Goal: Information Seeking & Learning: Learn about a topic

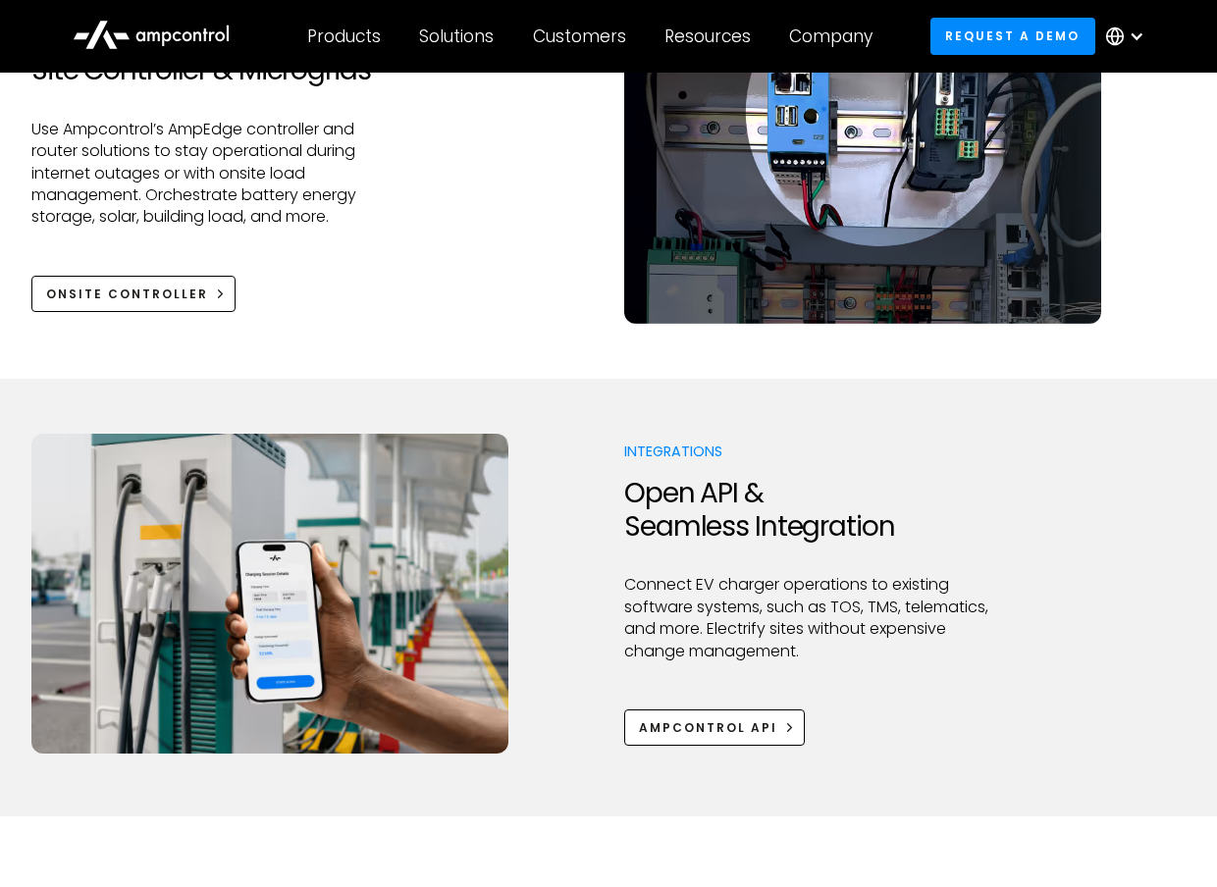
scroll to position [2356, 0]
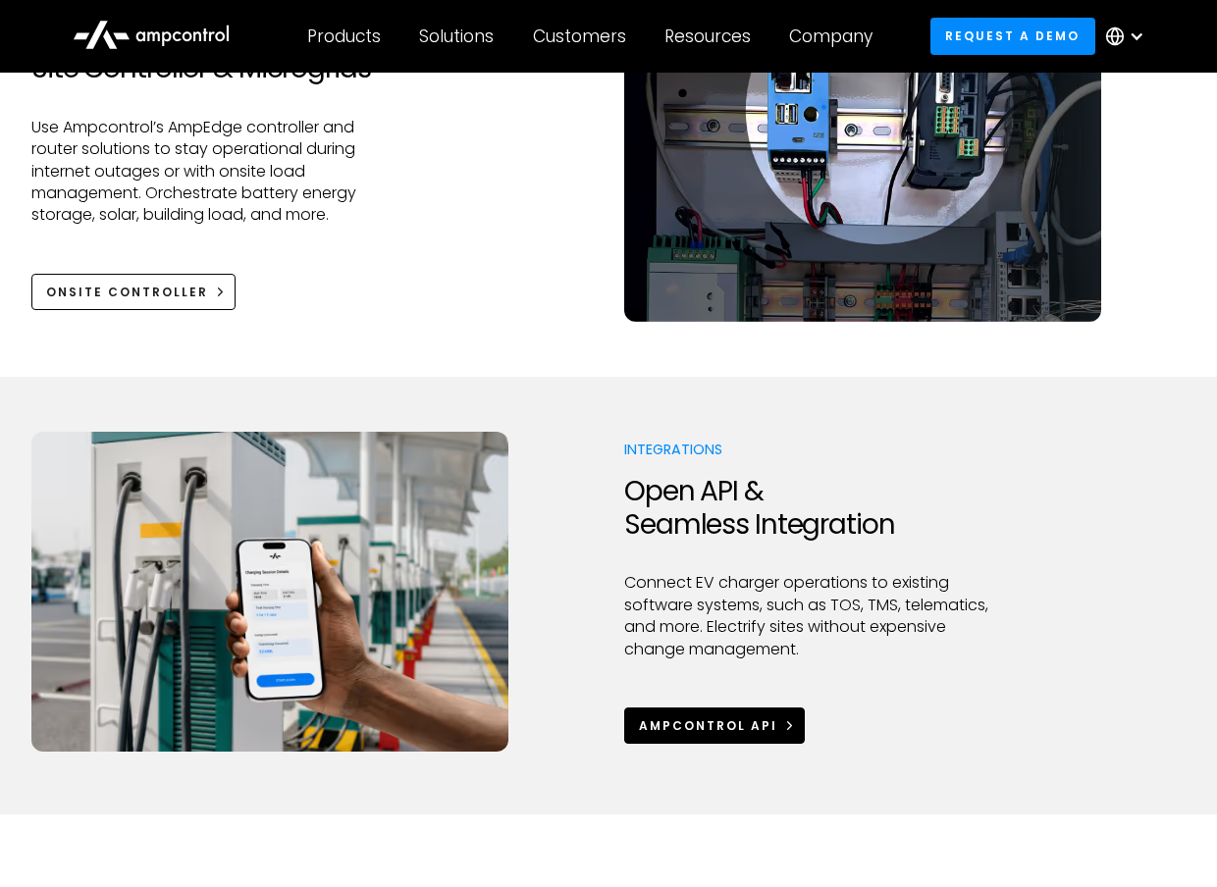
click at [720, 733] on div "Ampcontrol APi" at bounding box center [708, 726] width 138 height 18
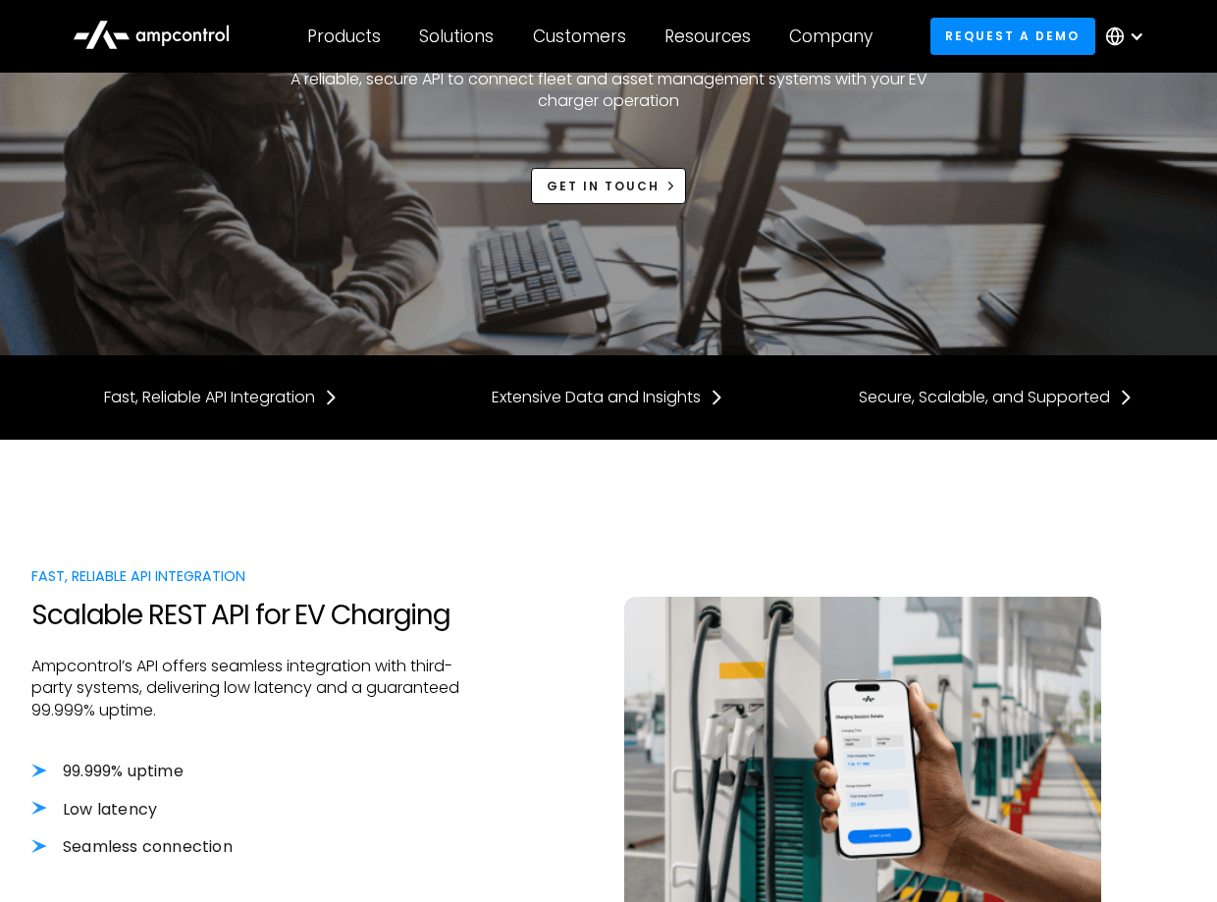
scroll to position [393, 0]
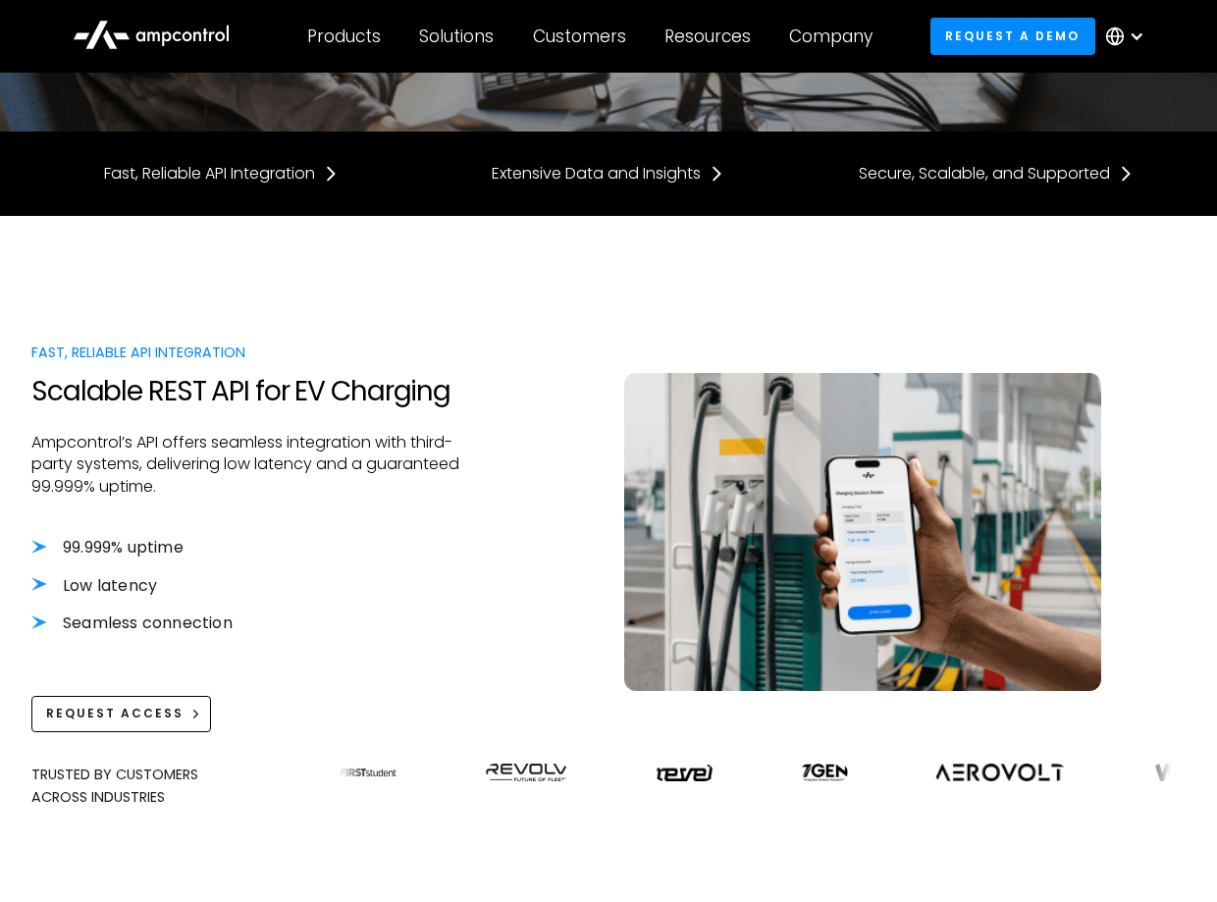
click at [1142, 768] on img at bounding box center [1190, 773] width 97 height 18
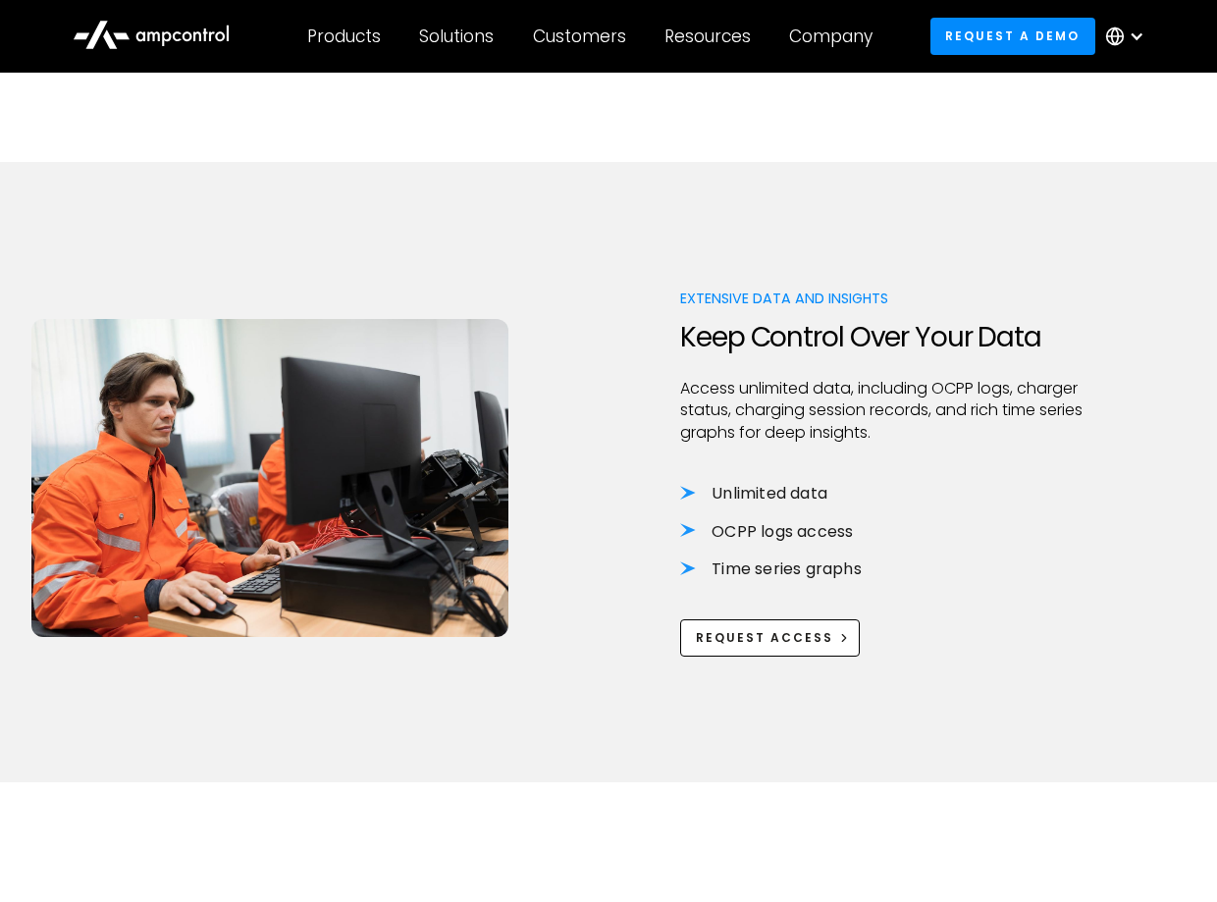
scroll to position [1178, 0]
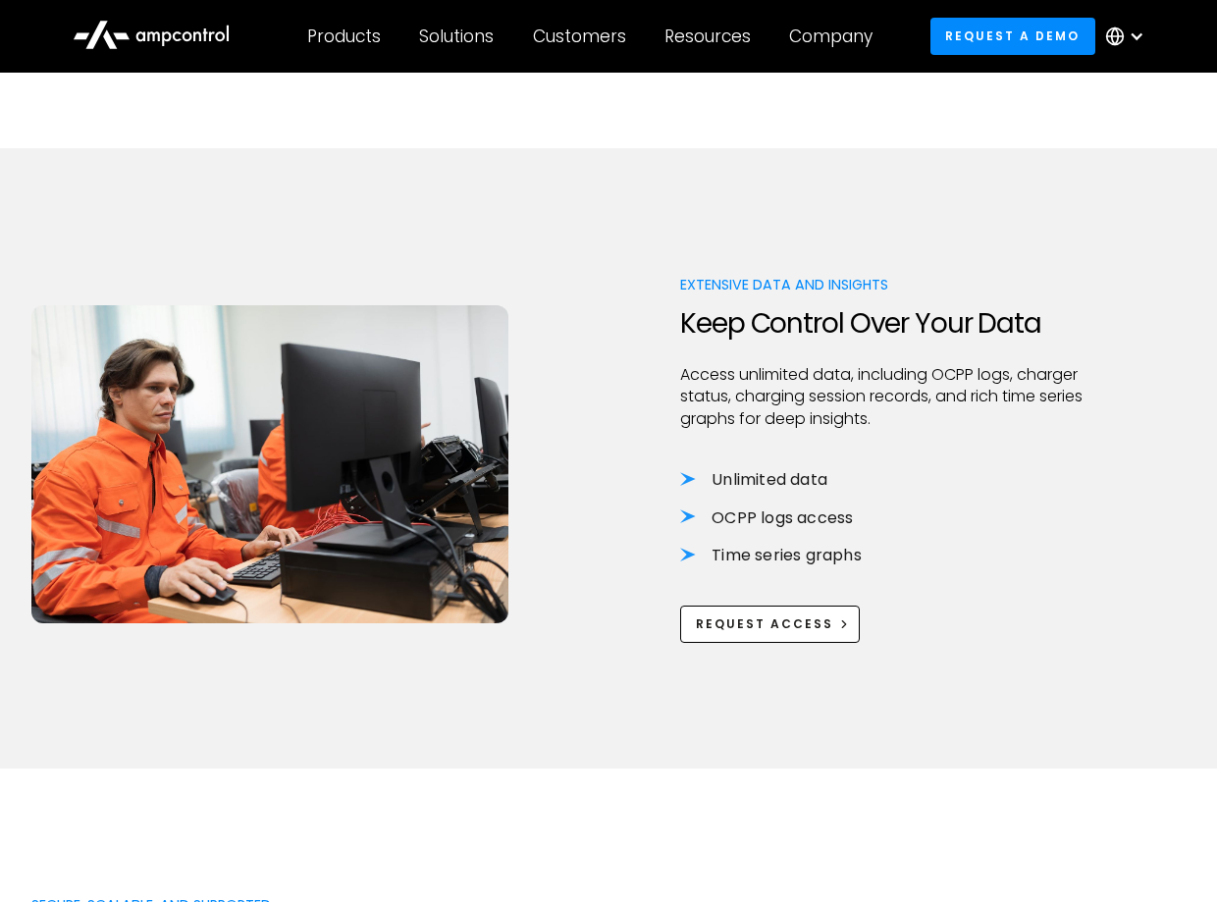
click at [686, 519] on li "OCPP logs access" at bounding box center [905, 518] width 450 height 22
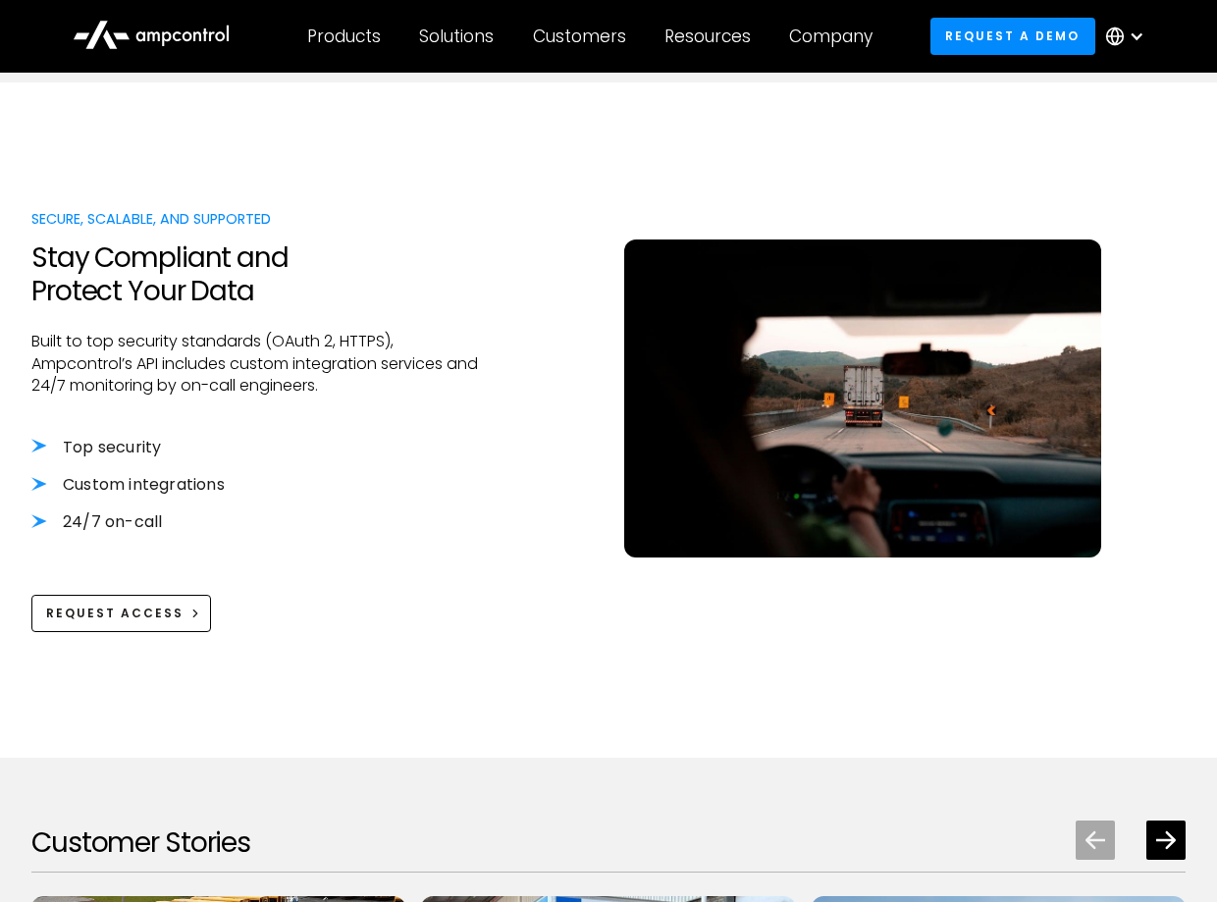
scroll to position [1865, 0]
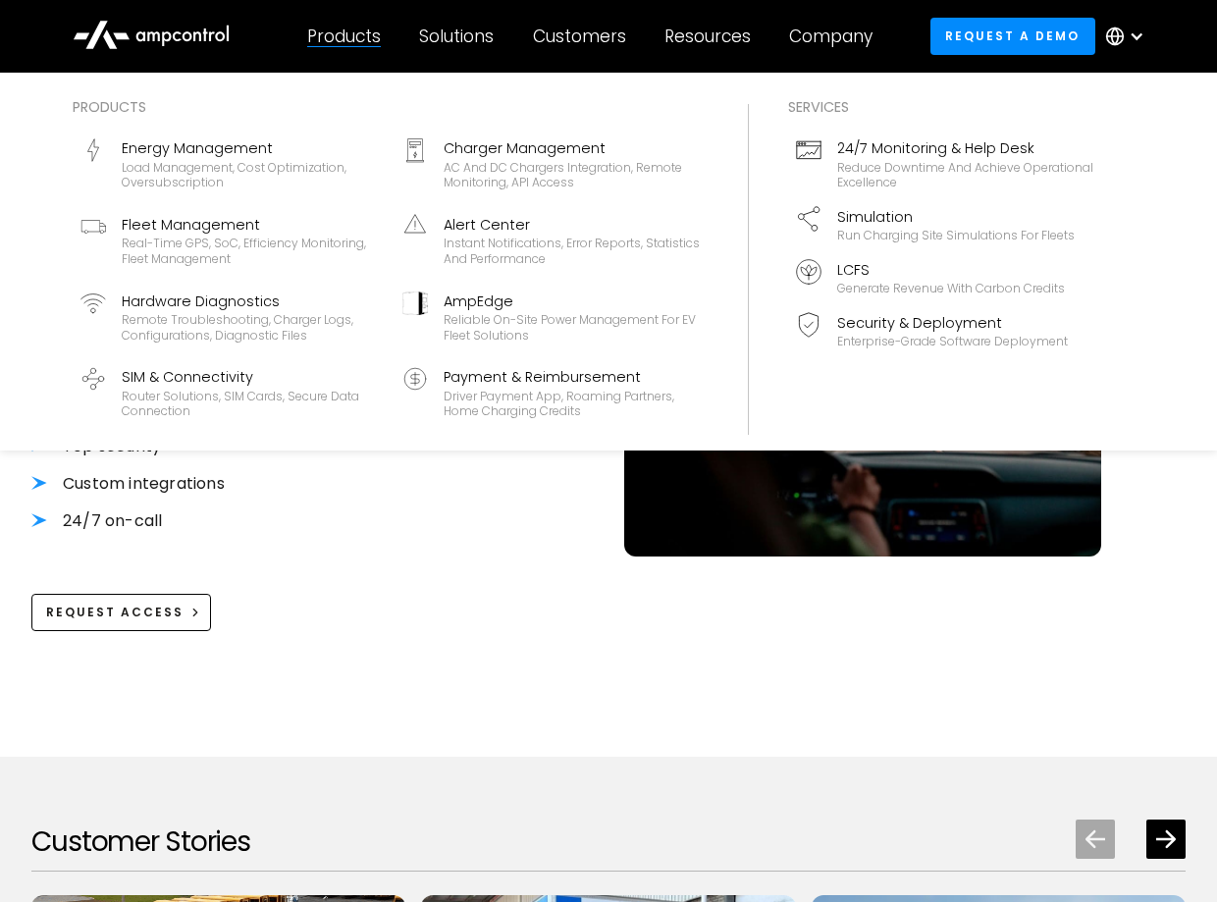
click at [332, 29] on div "Products" at bounding box center [344, 37] width 74 height 22
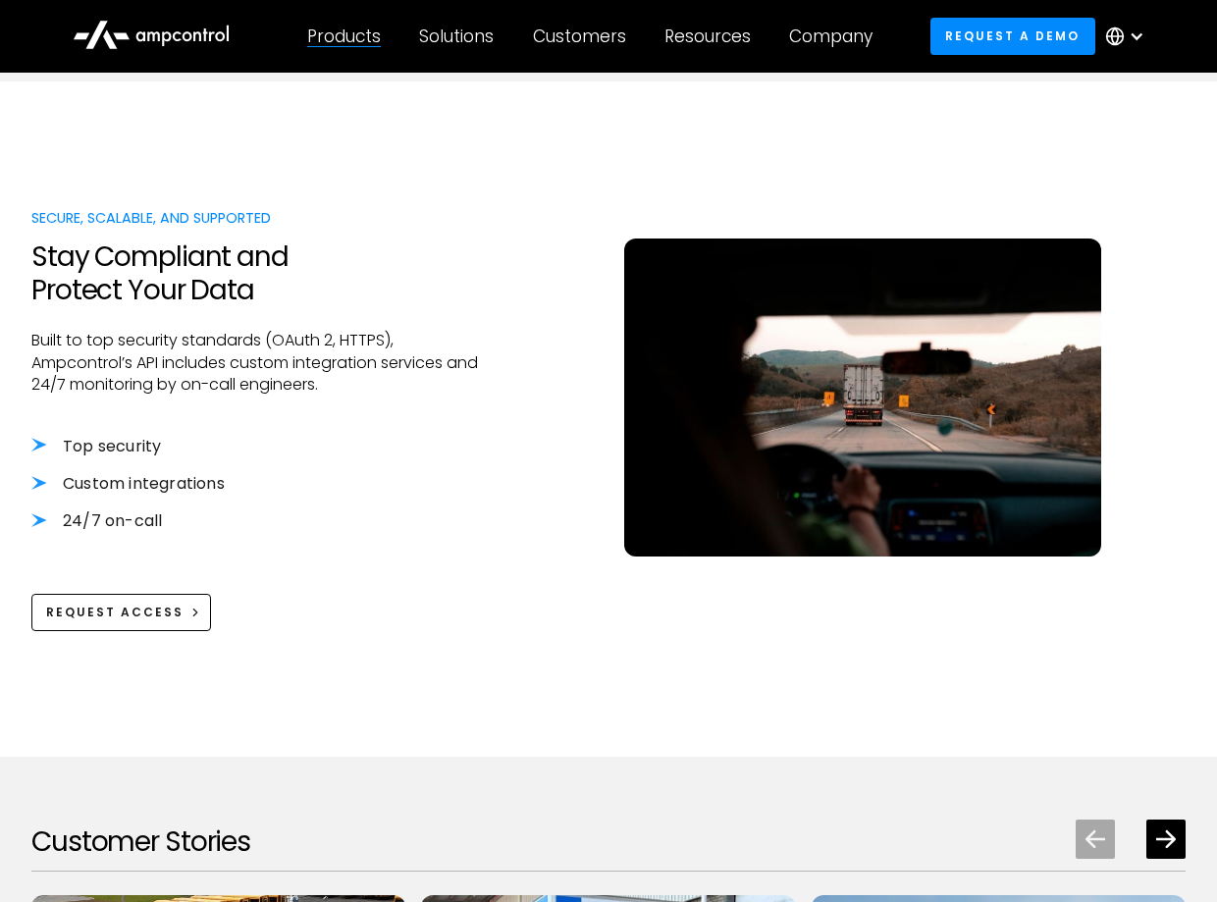
click at [334, 33] on div "Products" at bounding box center [344, 37] width 74 height 22
click at [136, 39] on icon at bounding box center [151, 33] width 157 height 47
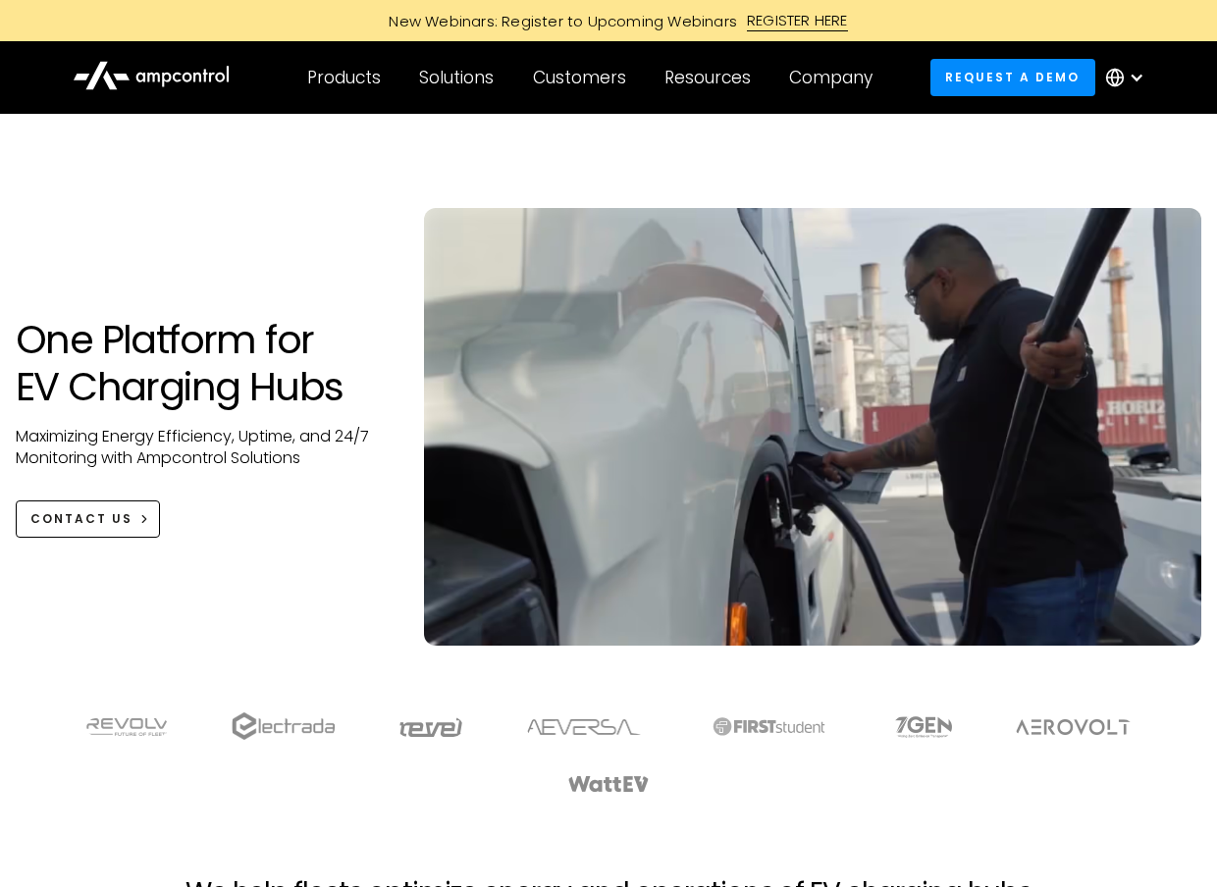
click at [154, 76] on icon at bounding box center [154, 78] width 13 height 10
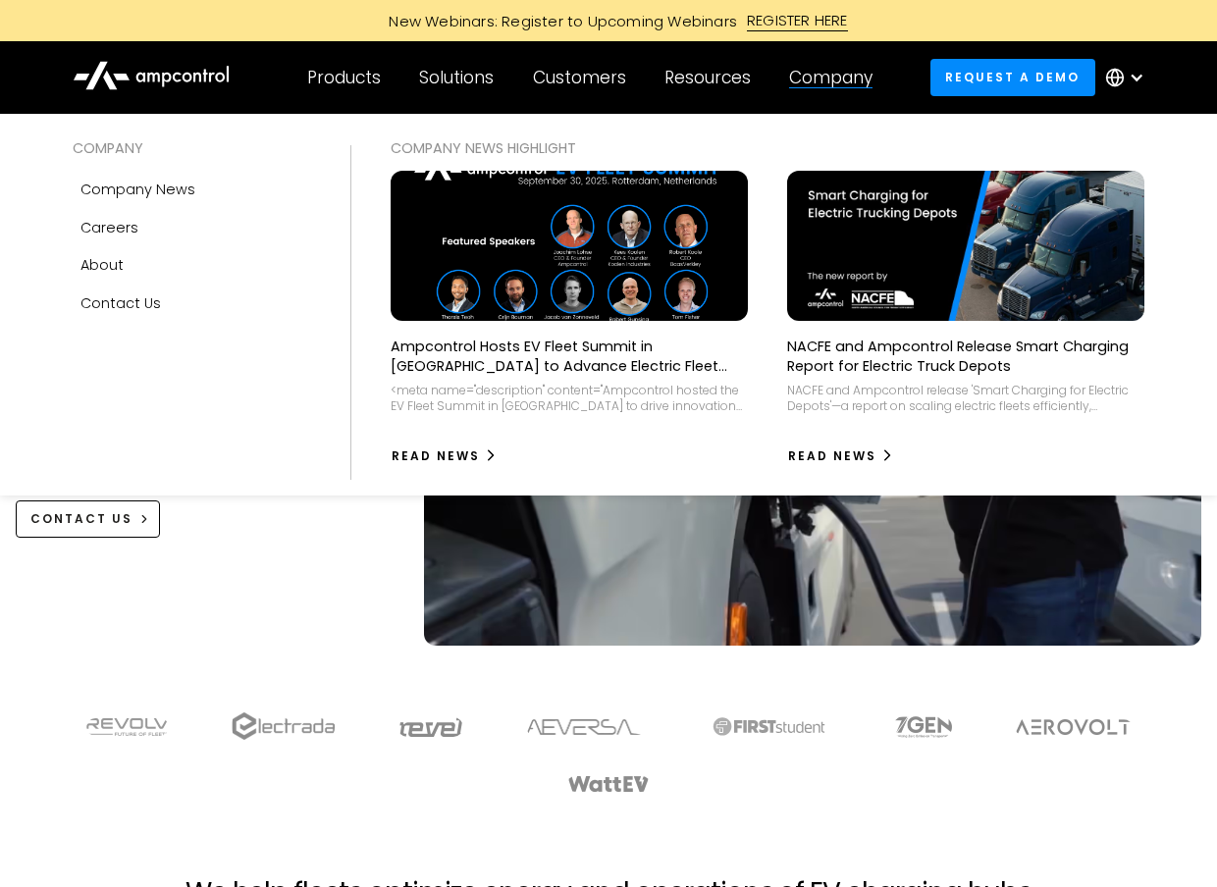
click at [828, 76] on div "Company" at bounding box center [830, 78] width 83 height 22
click at [818, 78] on div "Company" at bounding box center [830, 78] width 83 height 22
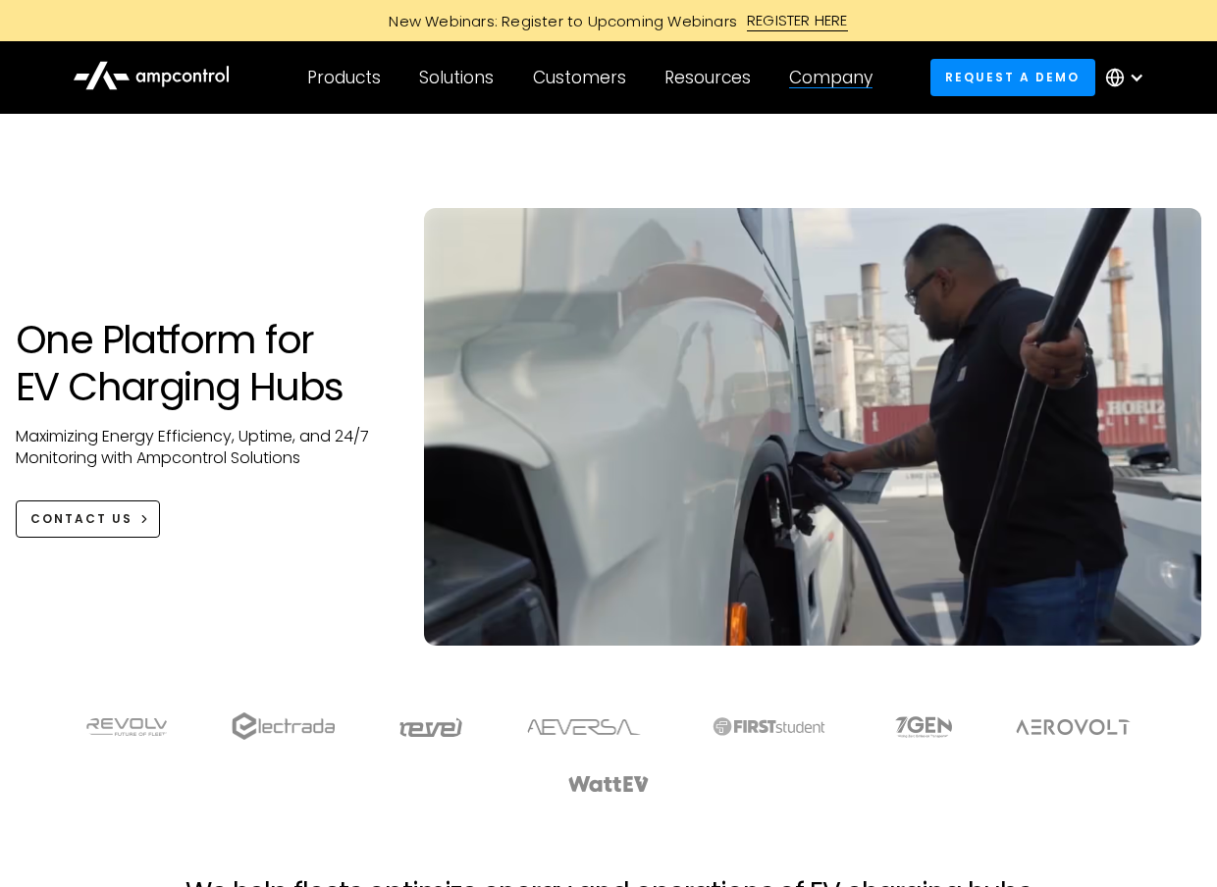
click at [818, 78] on div "Company" at bounding box center [830, 78] width 83 height 22
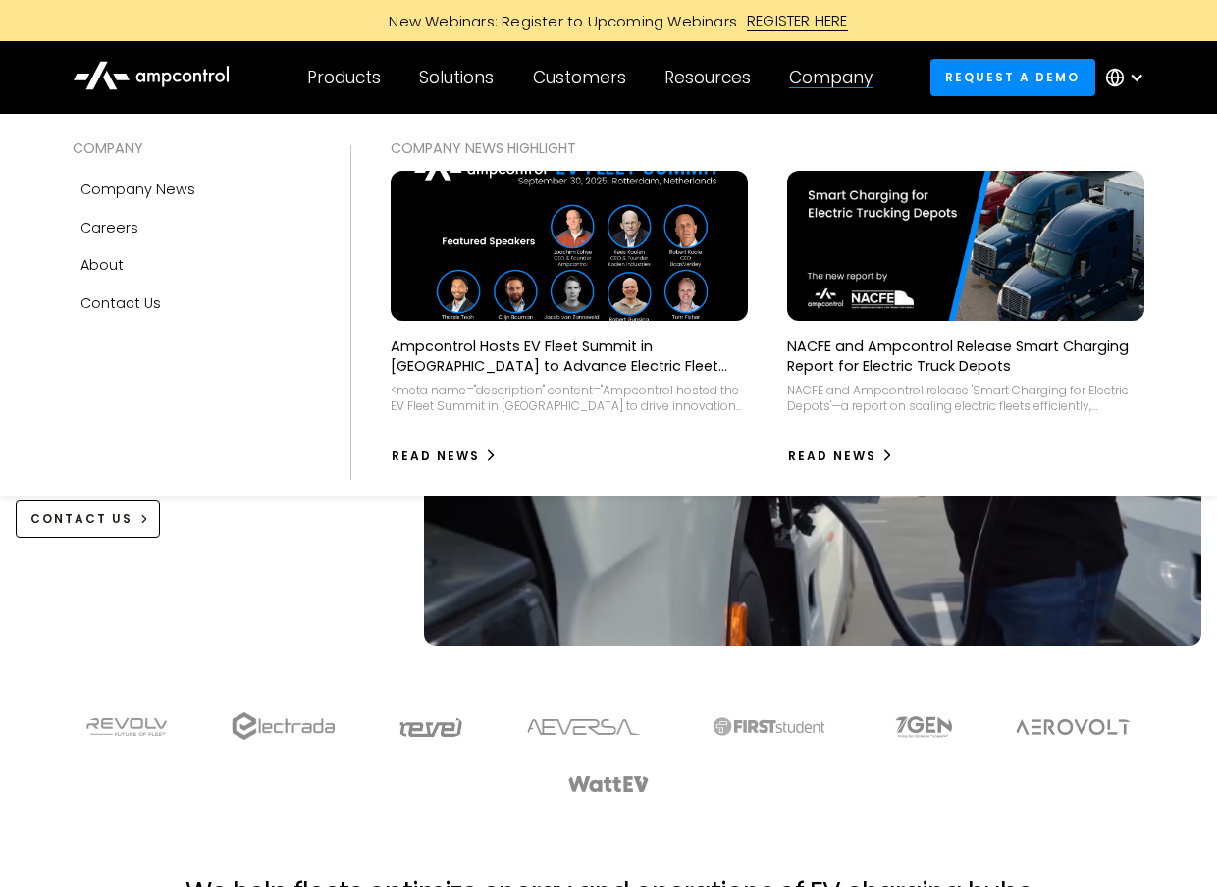
click at [841, 75] on div "Company" at bounding box center [830, 78] width 83 height 22
click at [820, 71] on div "Company" at bounding box center [830, 78] width 83 height 22
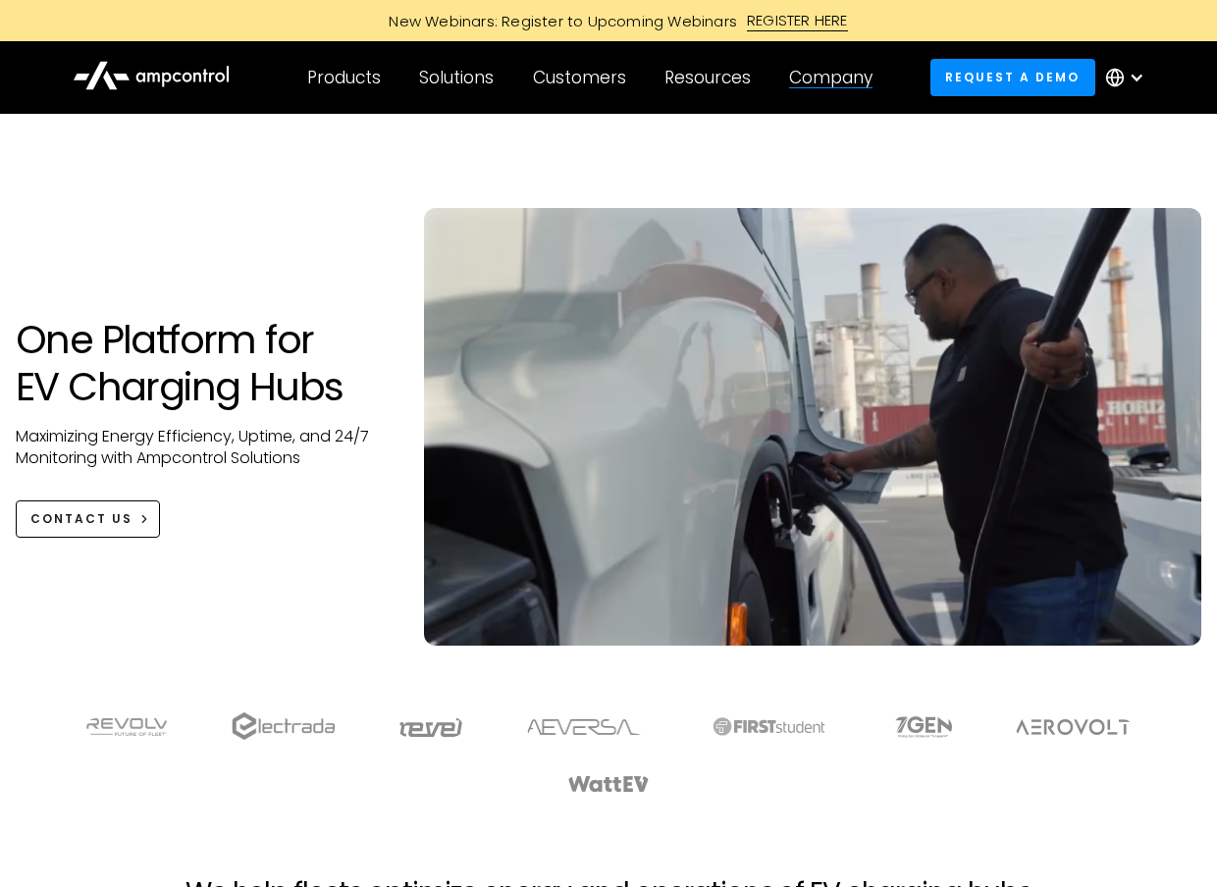
click at [820, 71] on div "Company" at bounding box center [830, 78] width 83 height 22
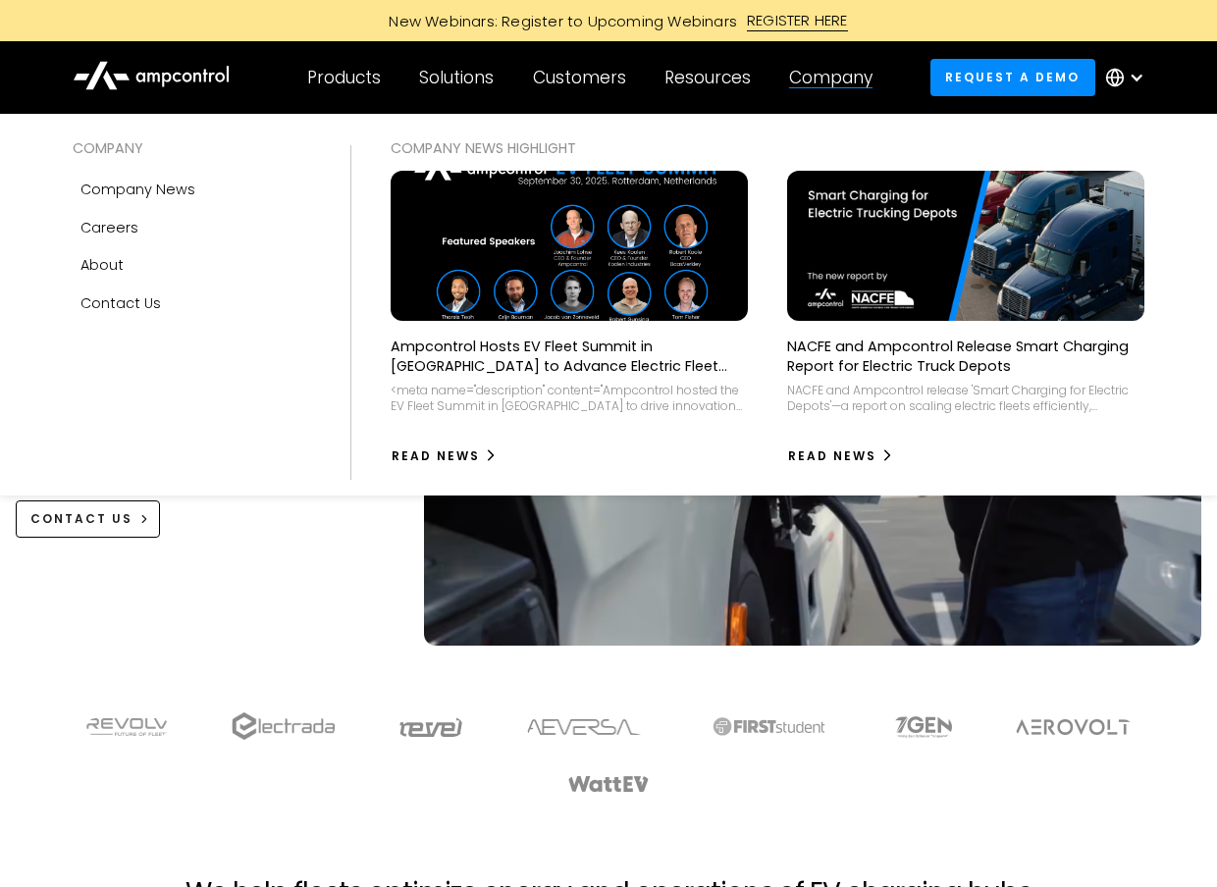
click at [850, 77] on div "Company" at bounding box center [830, 78] width 83 height 22
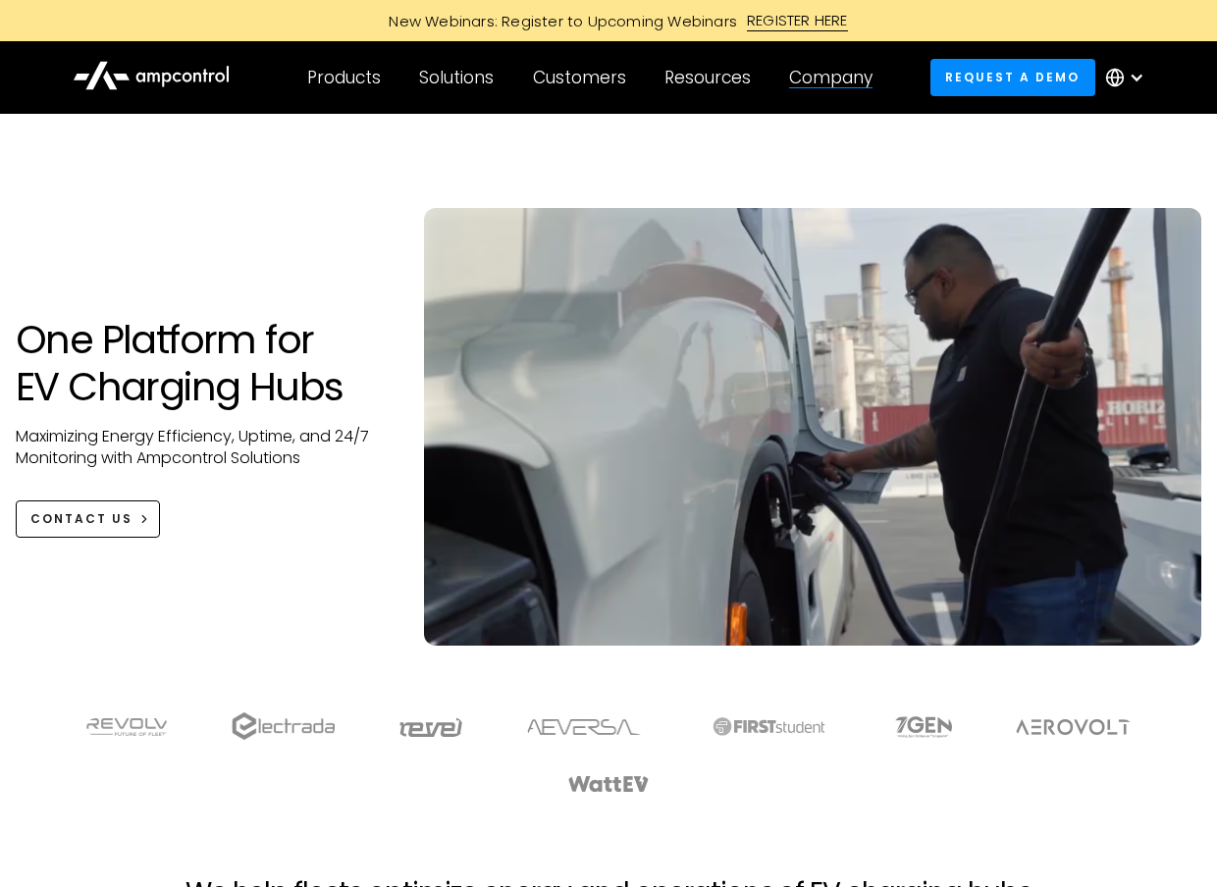
click at [850, 77] on div "Company" at bounding box center [830, 78] width 83 height 22
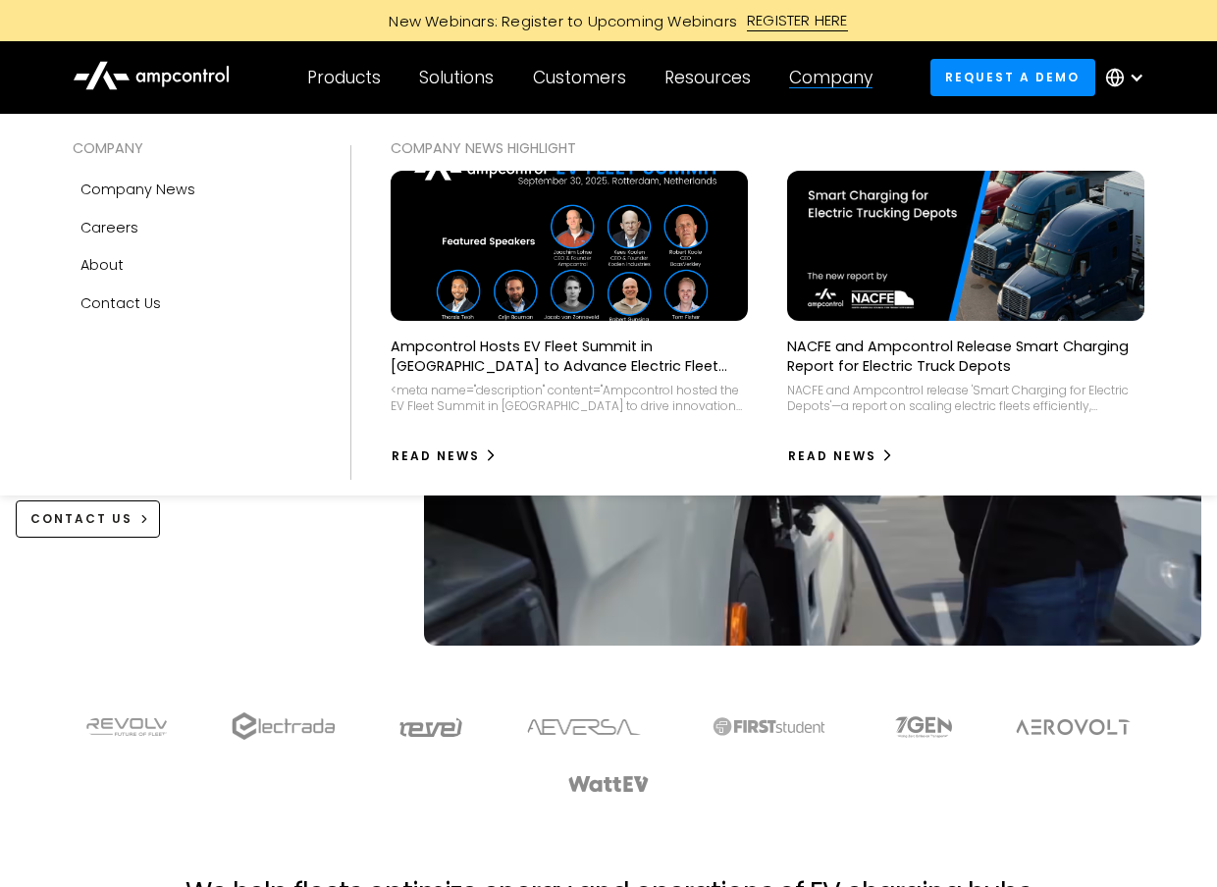
click at [813, 81] on div "Company" at bounding box center [830, 78] width 83 height 22
click at [821, 79] on div "Company" at bounding box center [830, 78] width 83 height 22
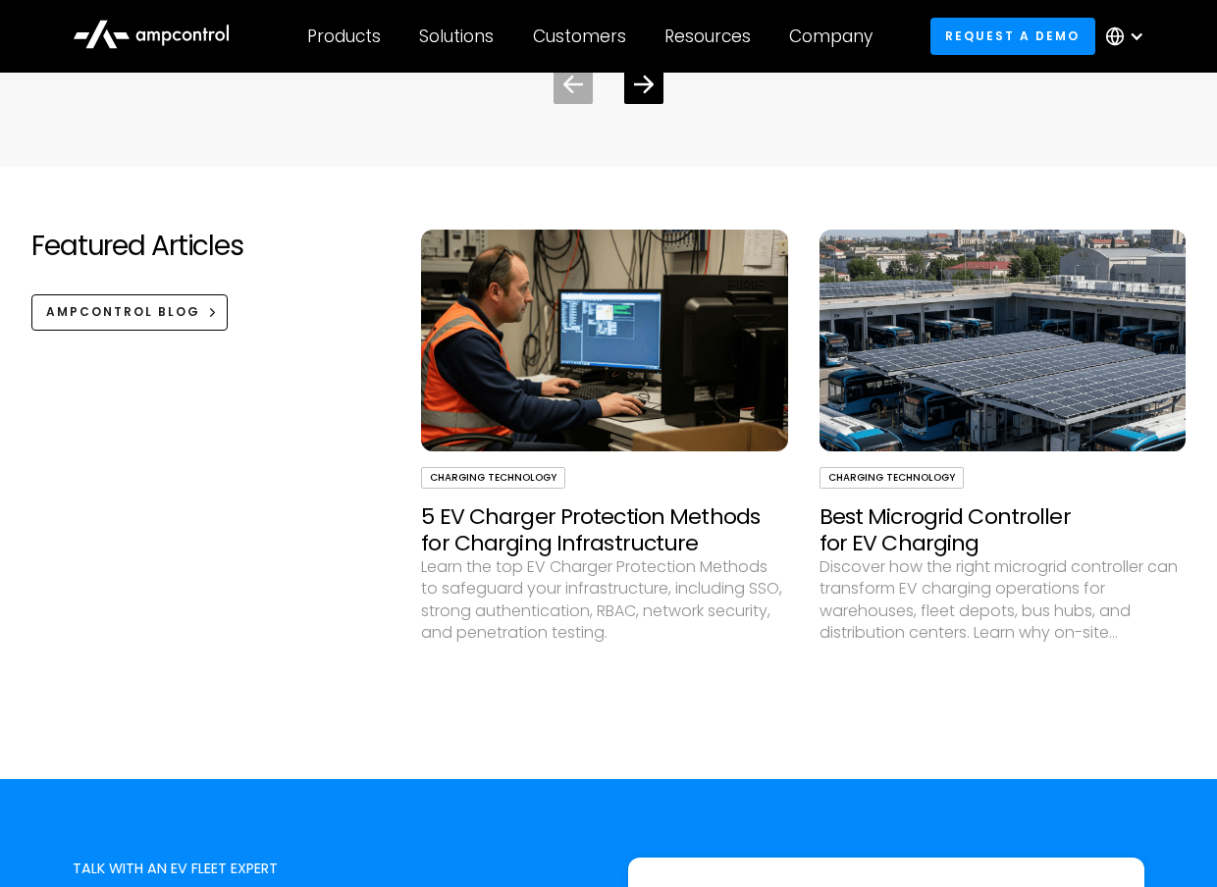
scroll to position [5791, 0]
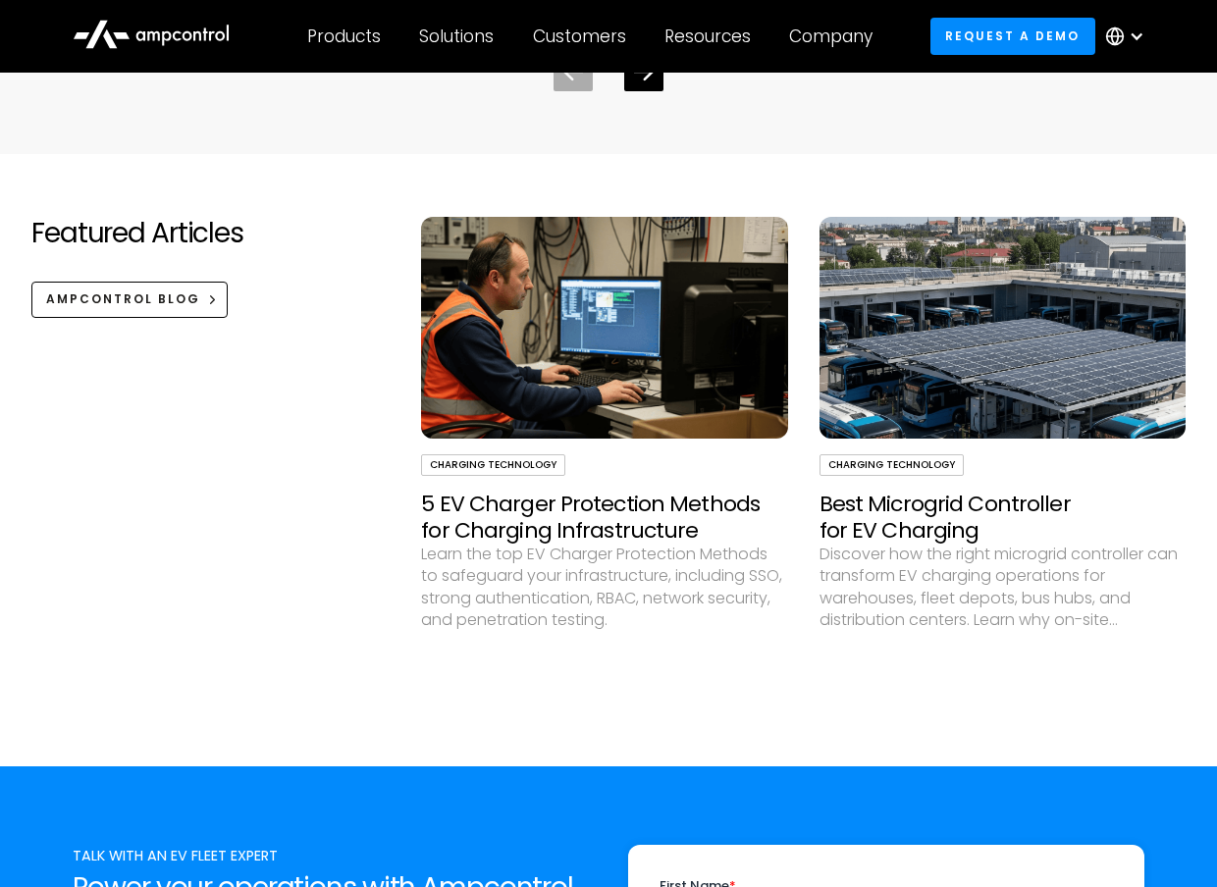
click at [938, 527] on h3 "Best Microgrid Controller for EV Charging" at bounding box center [1003, 518] width 366 height 52
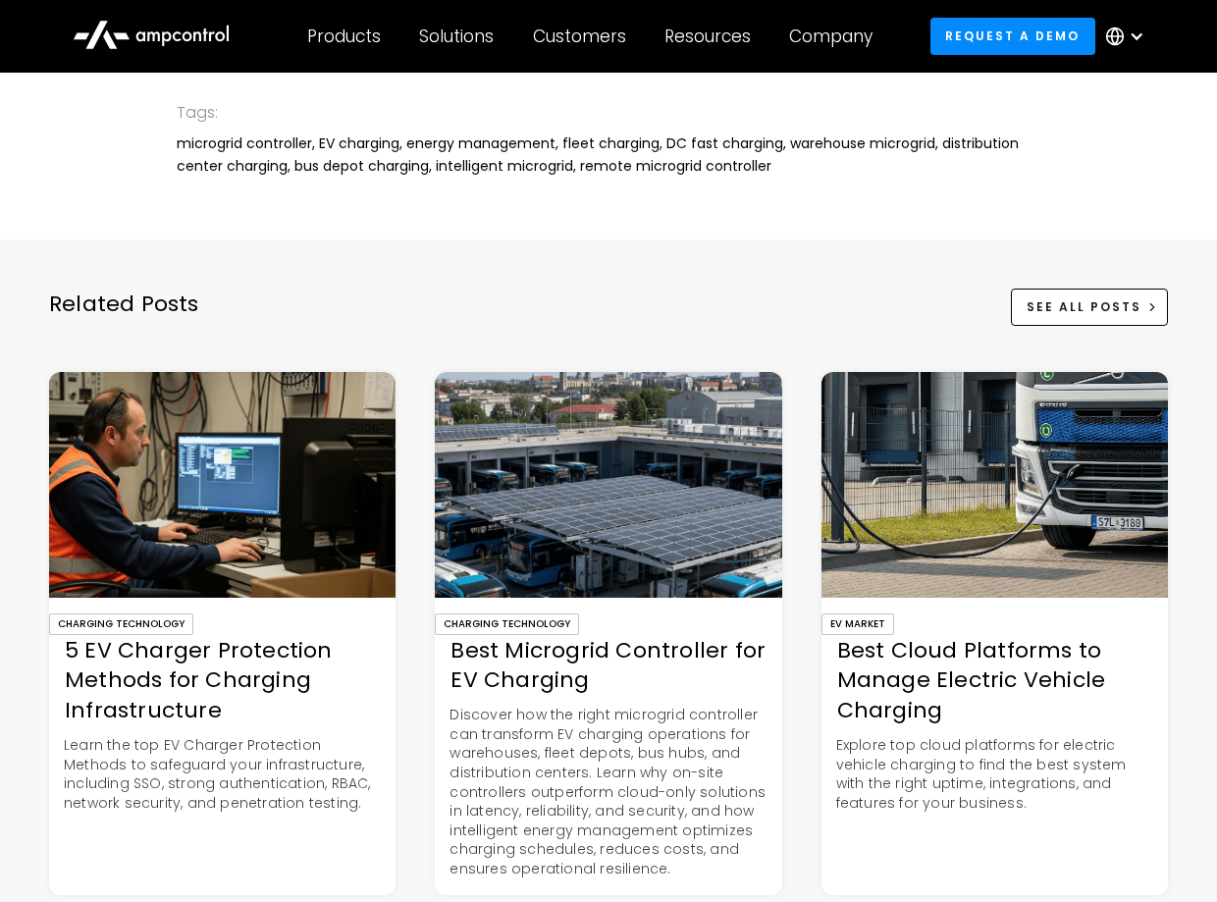
scroll to position [7263, 0]
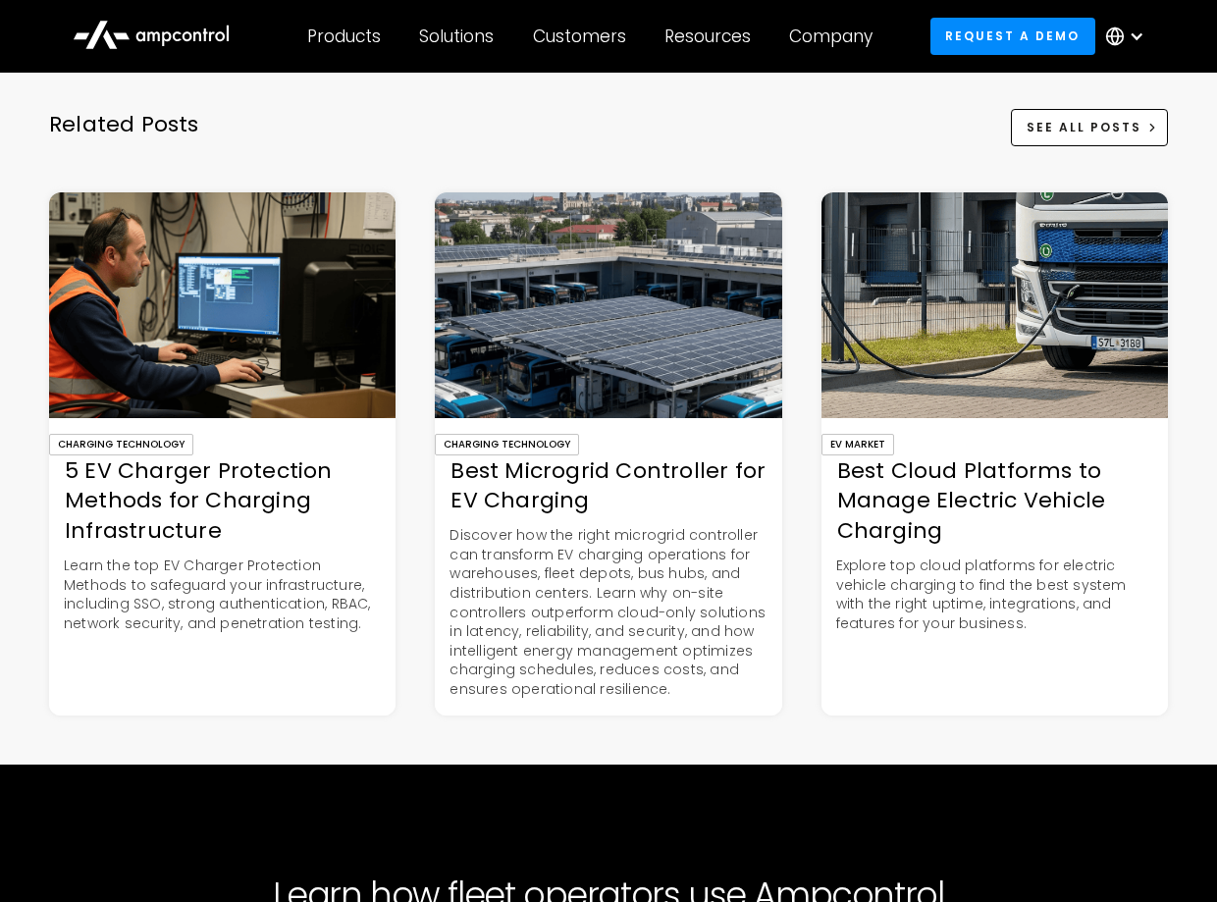
click at [992, 523] on div "Best Cloud Platforms to Manage Electric Vehicle Charging" at bounding box center [994, 501] width 346 height 90
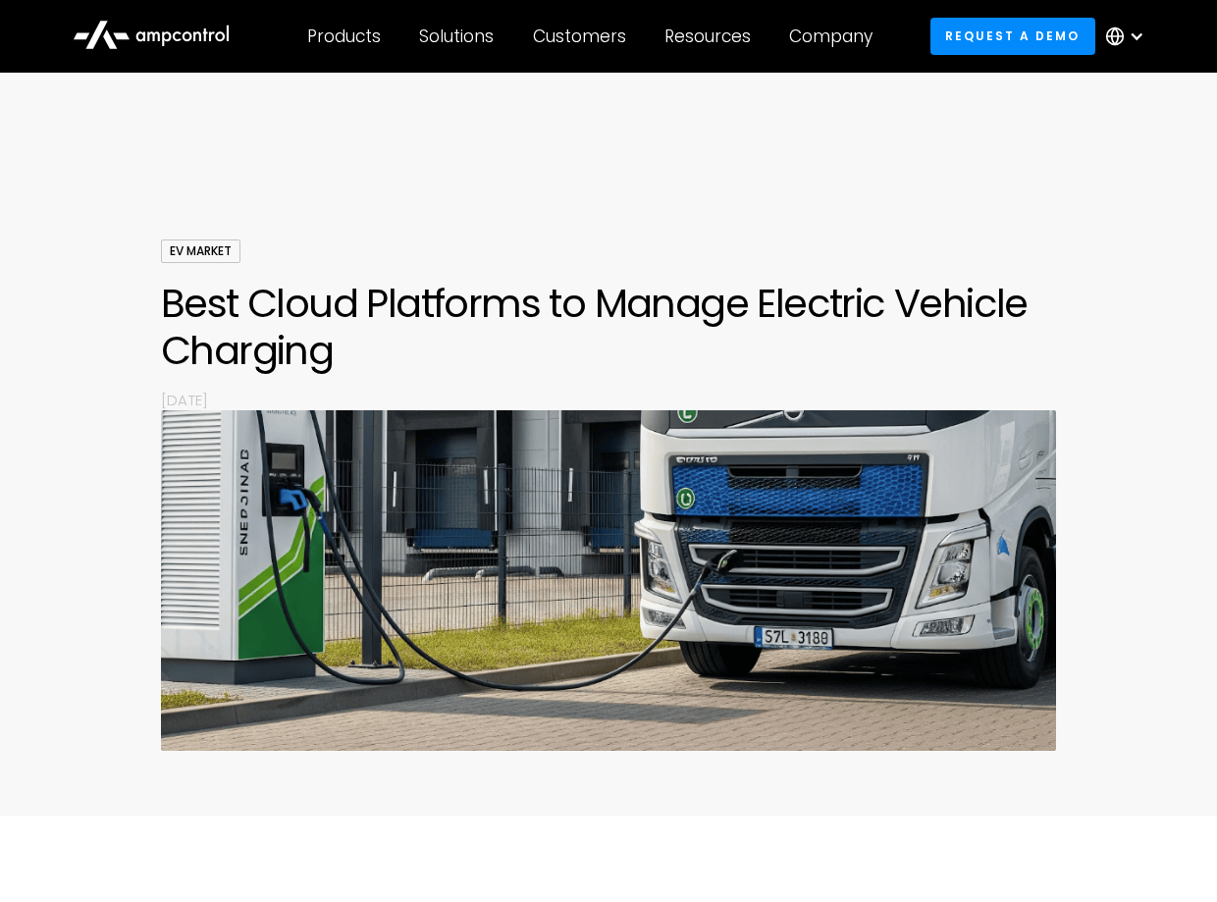
click at [191, 256] on div "EV Market" at bounding box center [200, 251] width 79 height 24
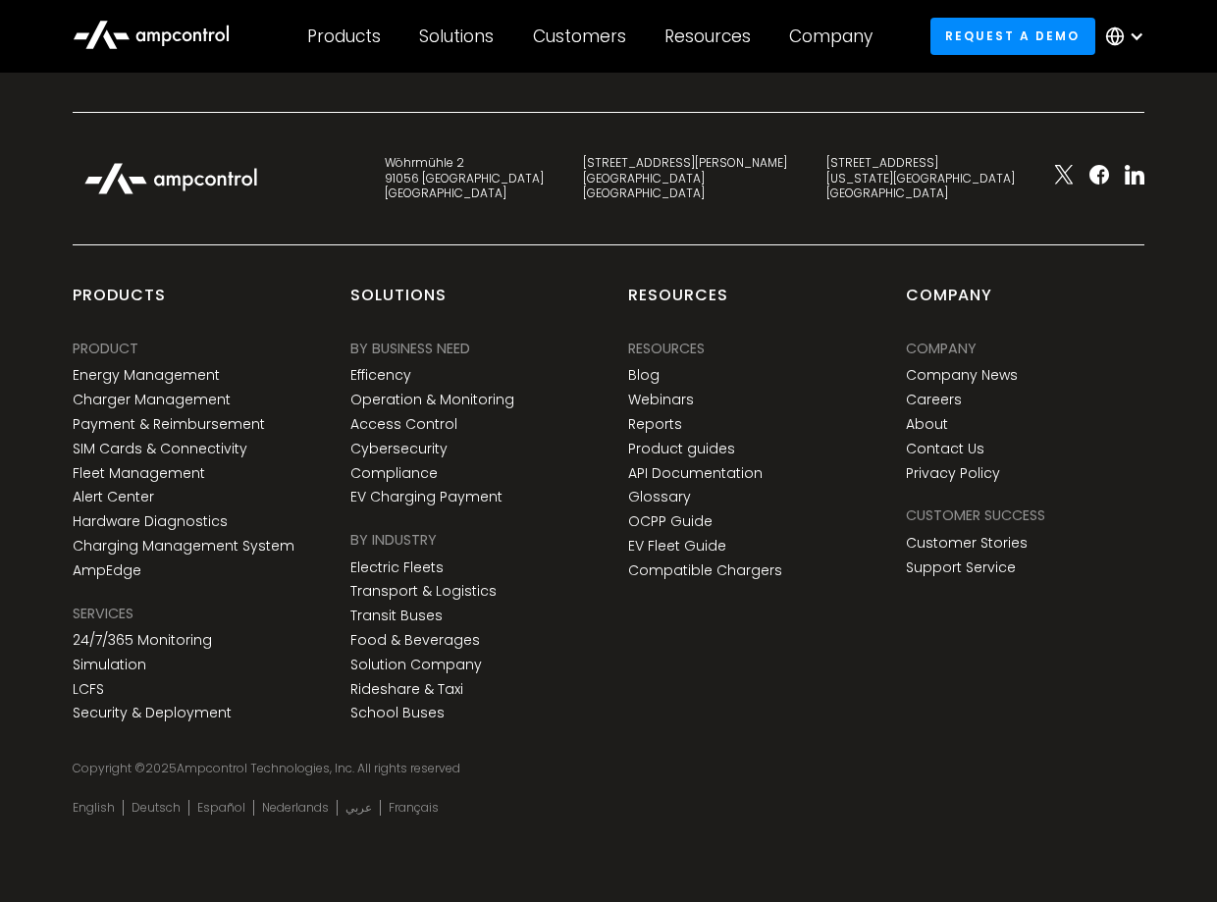
scroll to position [5944, 0]
click at [979, 375] on link "Company News" at bounding box center [962, 375] width 112 height 17
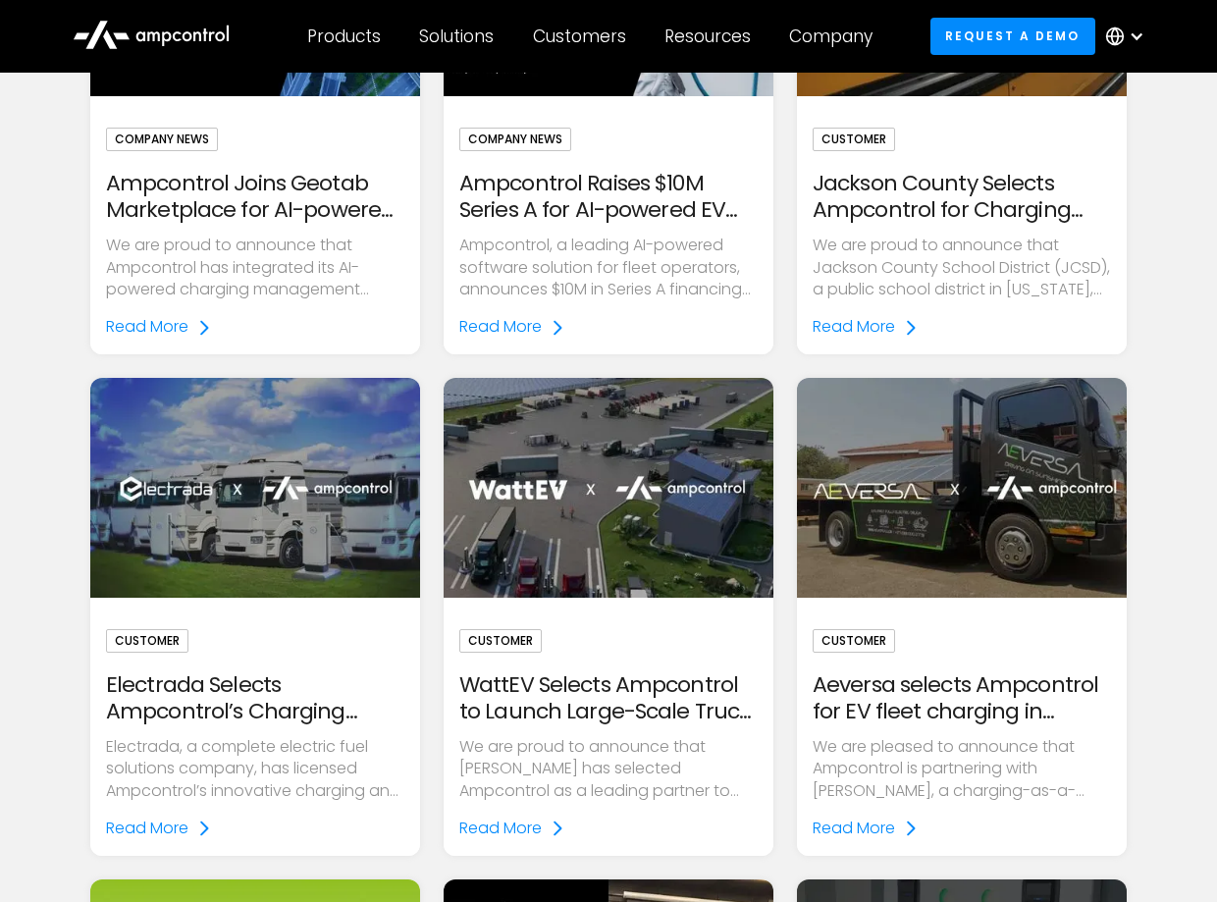
scroll to position [4515, 0]
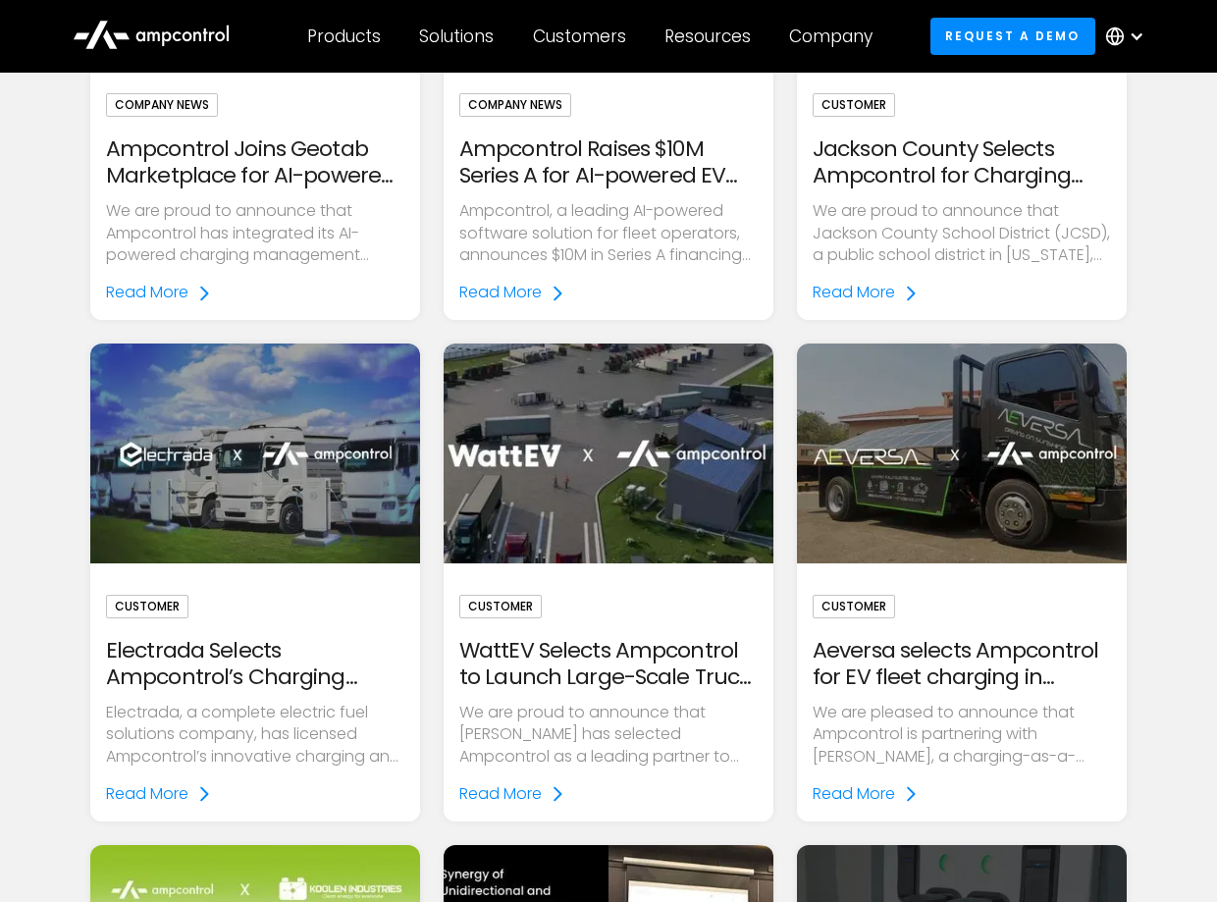
click at [563, 449] on img at bounding box center [608, 453] width 379 height 253
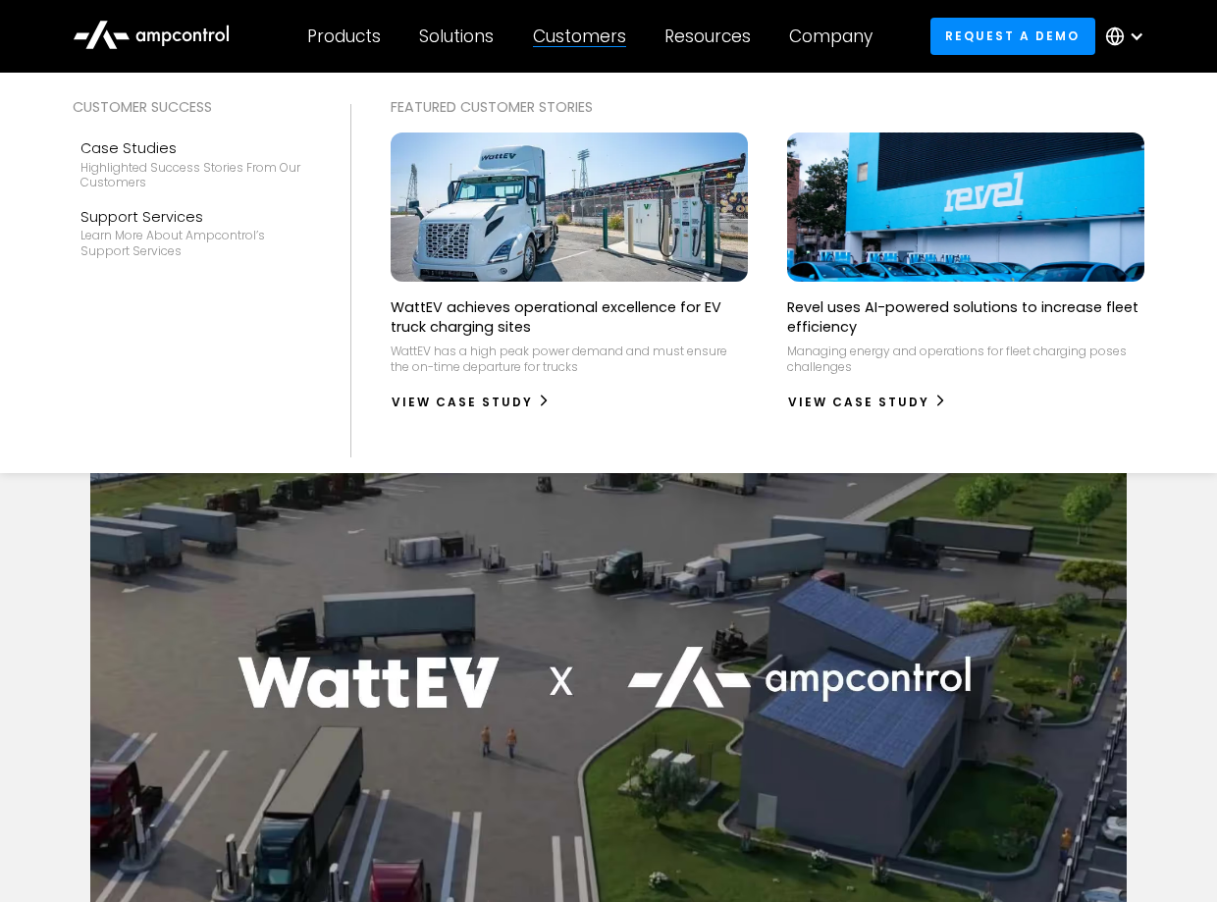
click at [581, 42] on div "Customers" at bounding box center [579, 37] width 93 height 22
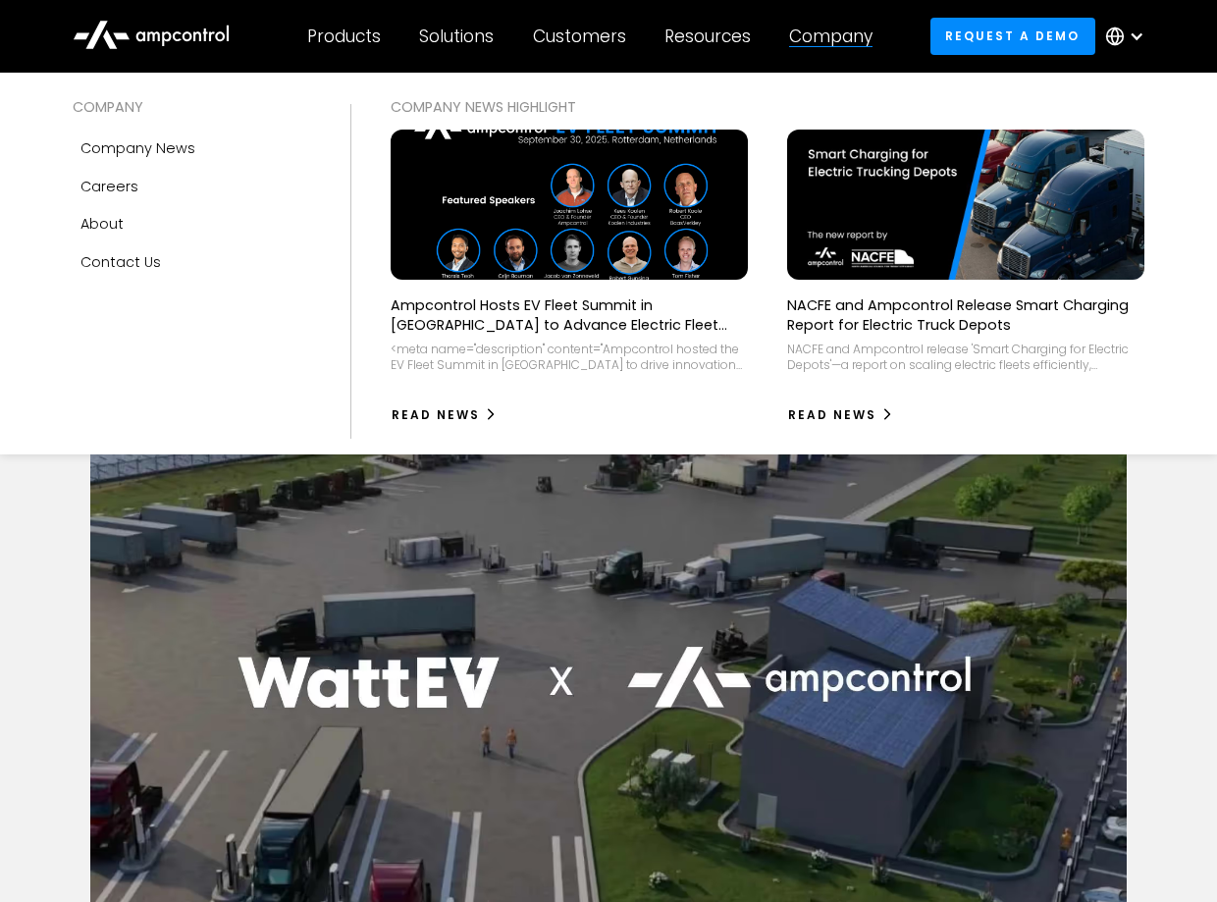
click at [856, 35] on div "Company" at bounding box center [830, 37] width 83 height 22
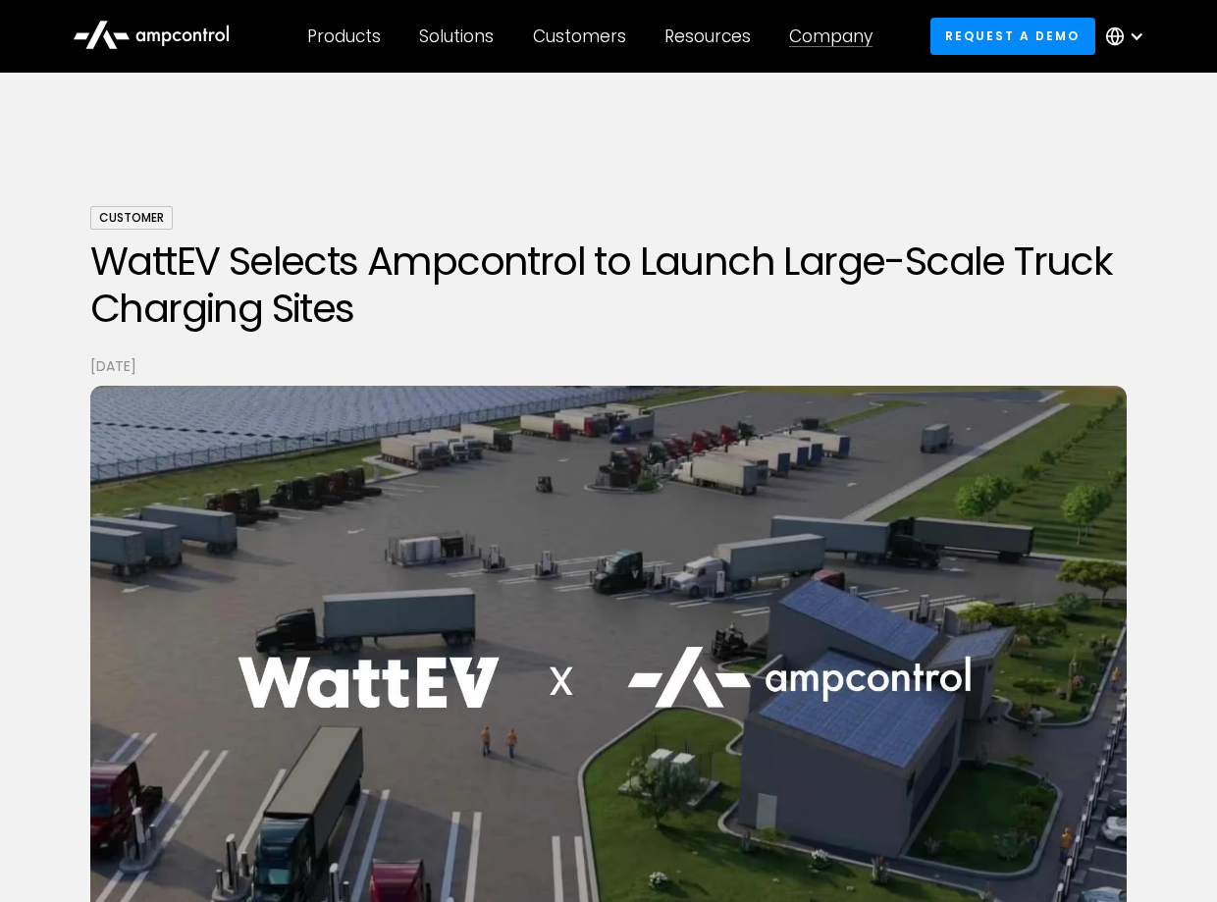
click at [856, 35] on div "Company" at bounding box center [830, 37] width 83 height 22
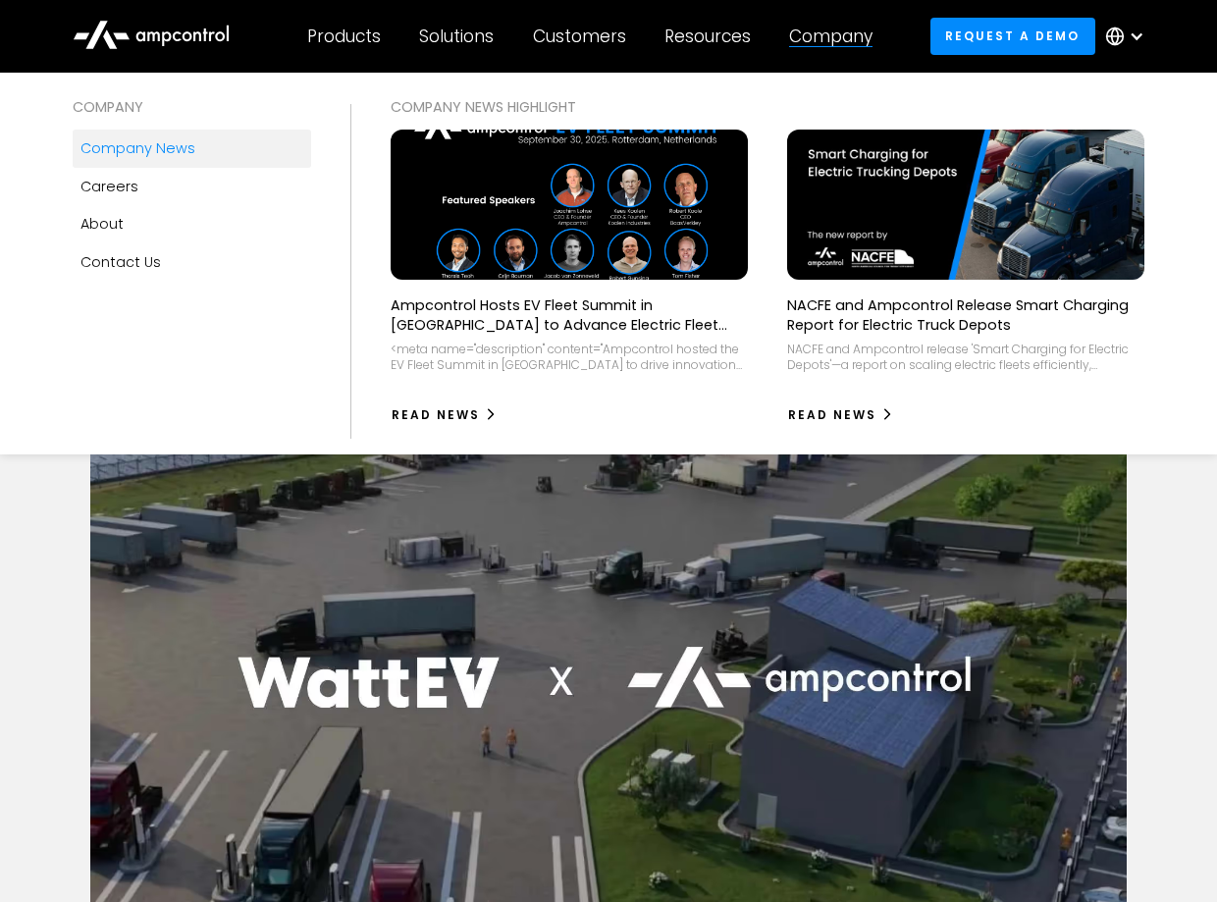
click at [133, 146] on div "Company news" at bounding box center [137, 148] width 115 height 22
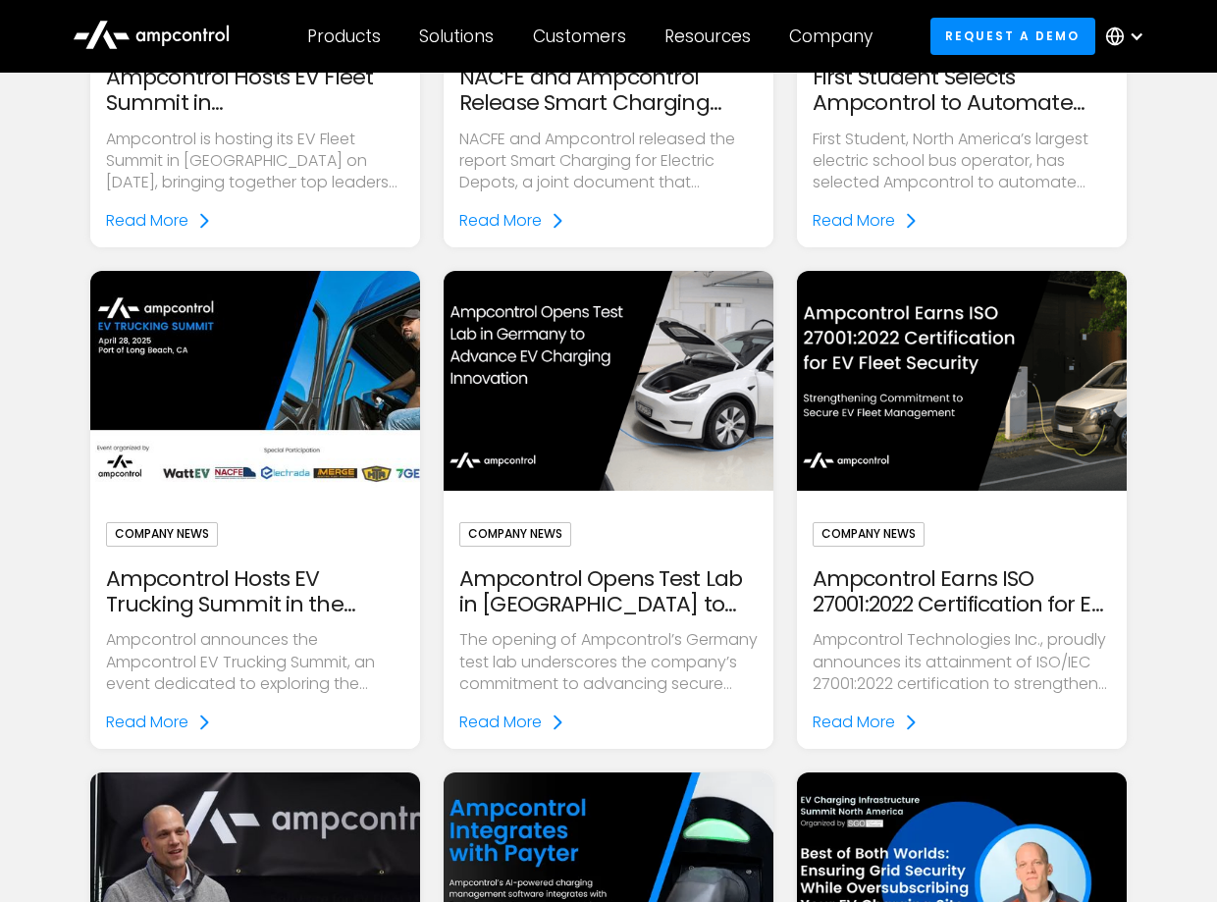
scroll to position [589, 0]
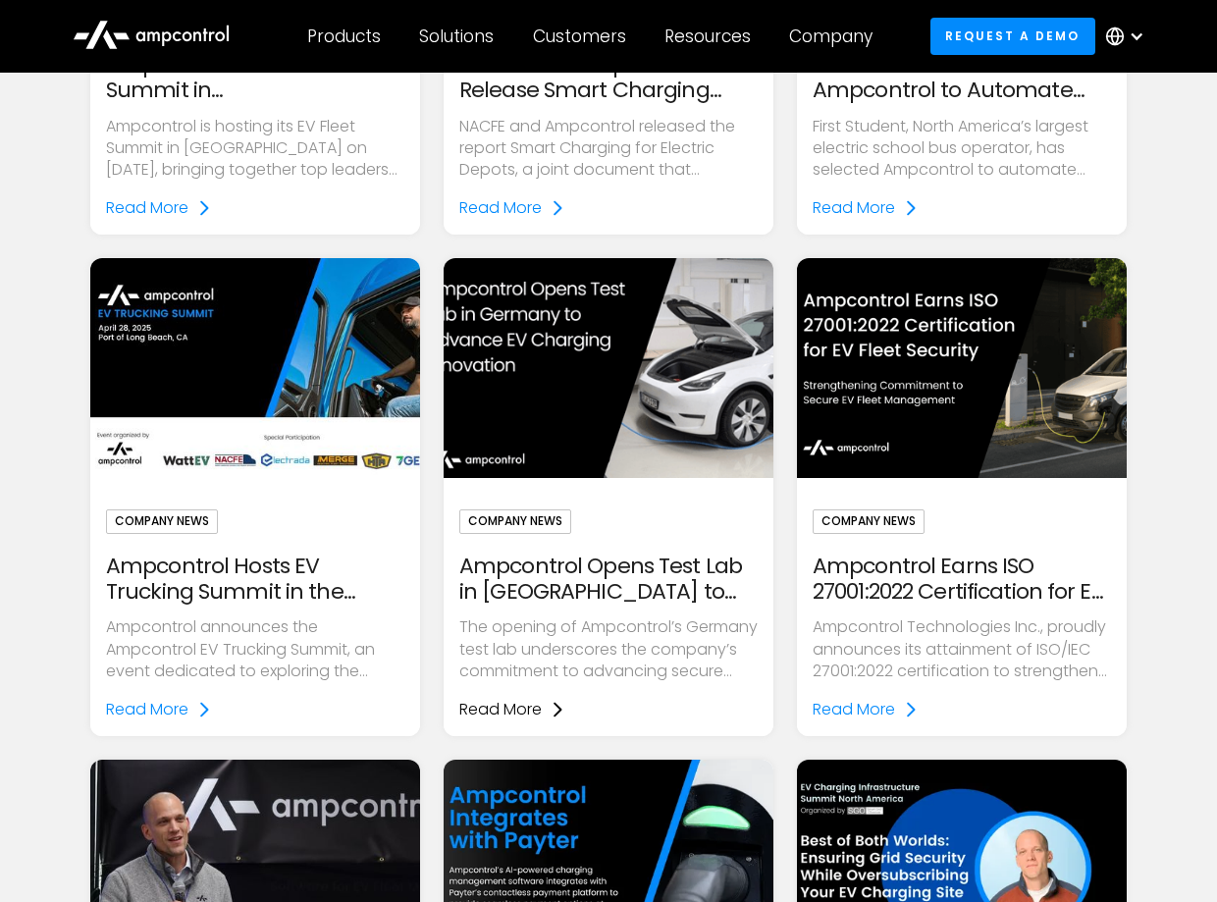
click at [495, 710] on div "Read More" at bounding box center [500, 710] width 82 height 22
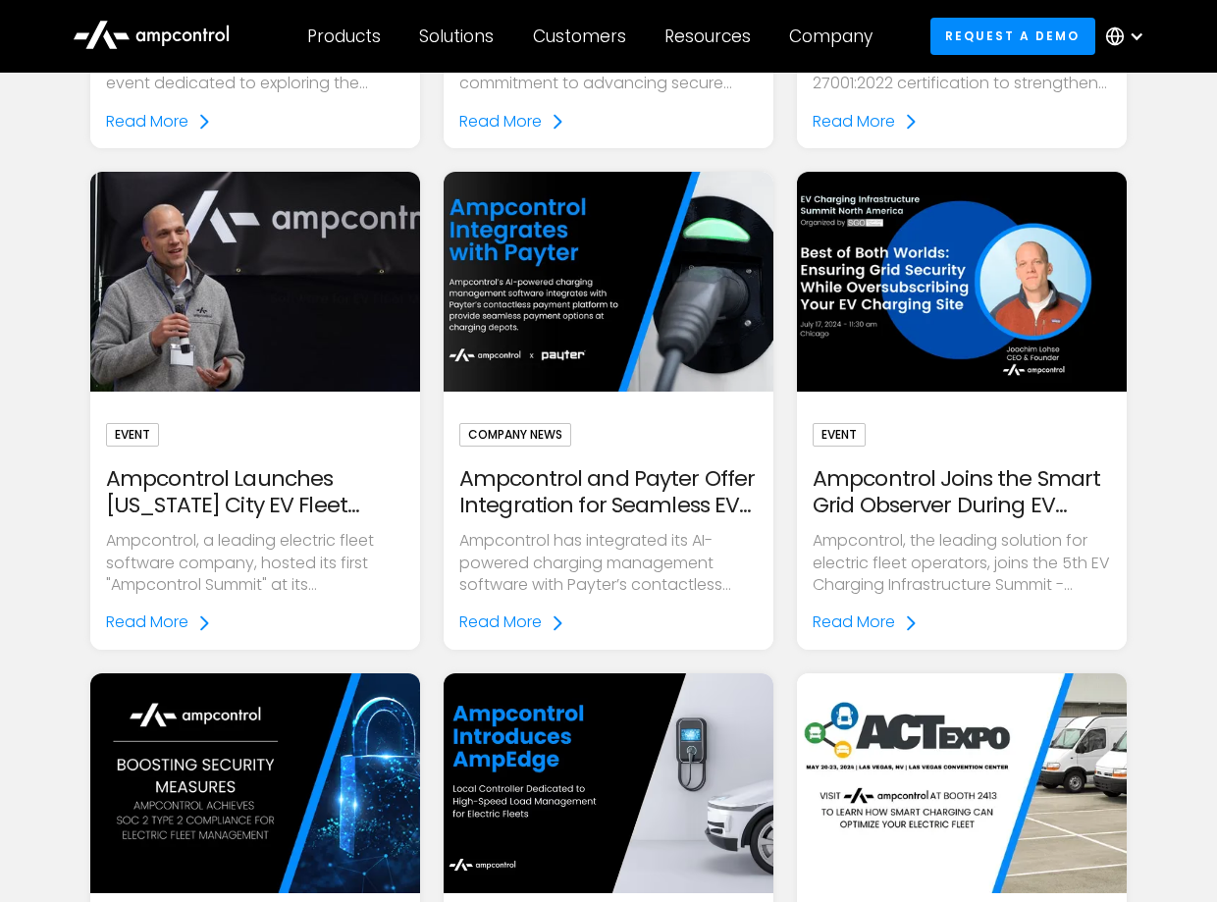
scroll to position [1178, 0]
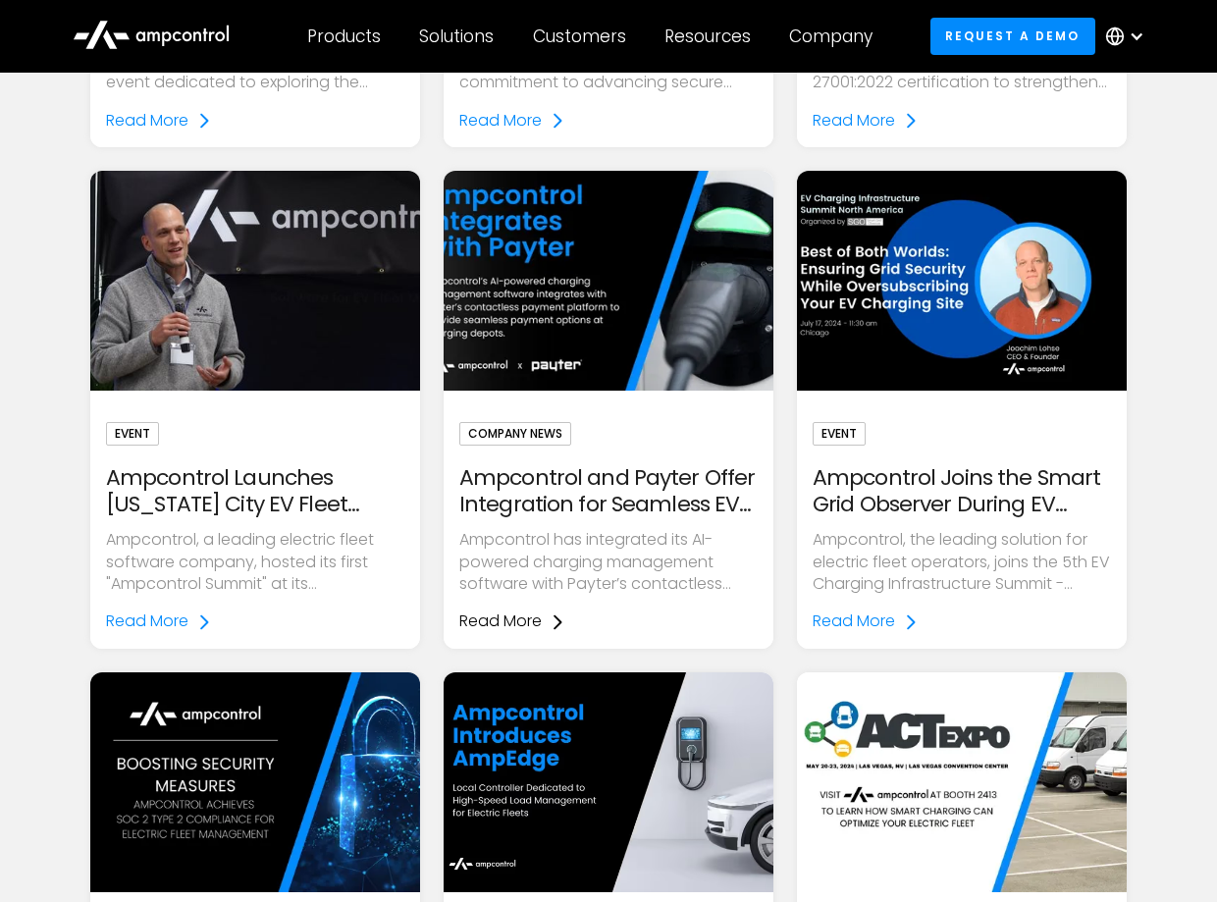
click at [515, 615] on div "Read More" at bounding box center [500, 621] width 82 height 22
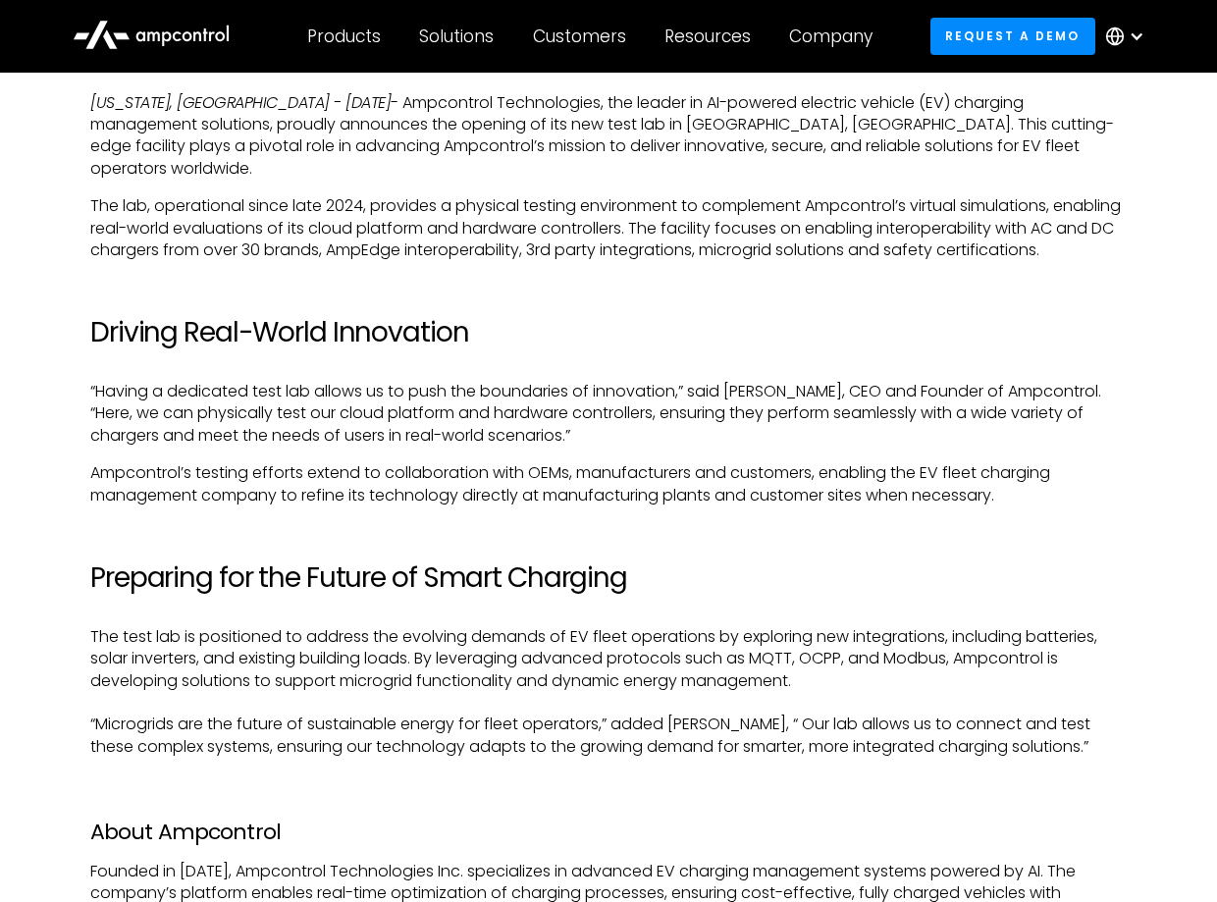
scroll to position [883, 0]
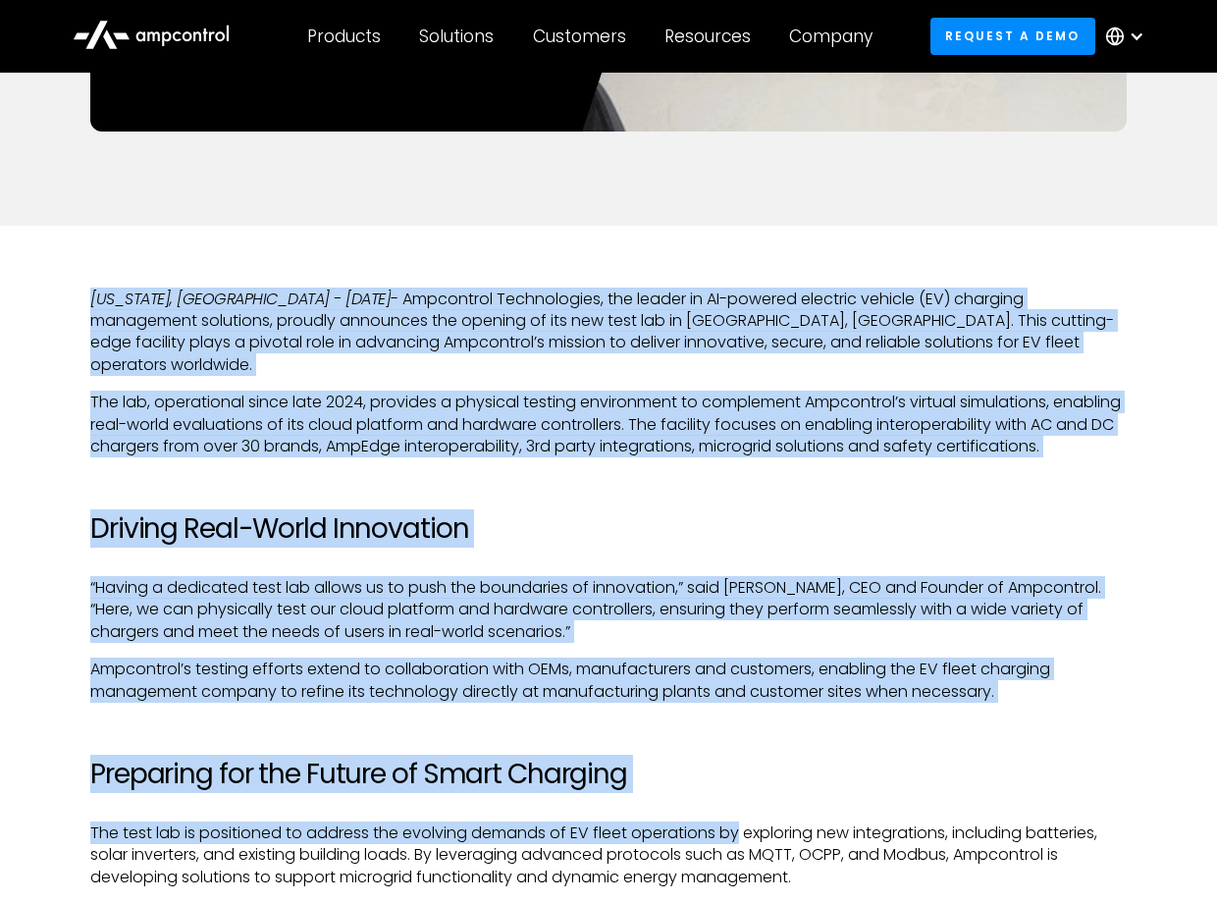
drag, startPoint x: 90, startPoint y: 298, endPoint x: 739, endPoint y: 801, distance: 820.6
click at [739, 801] on div "New York, NY - January 29, 2025 - Ampcontrol Technologies, the leader in AI-pow…" at bounding box center [608, 728] width 1036 height 878
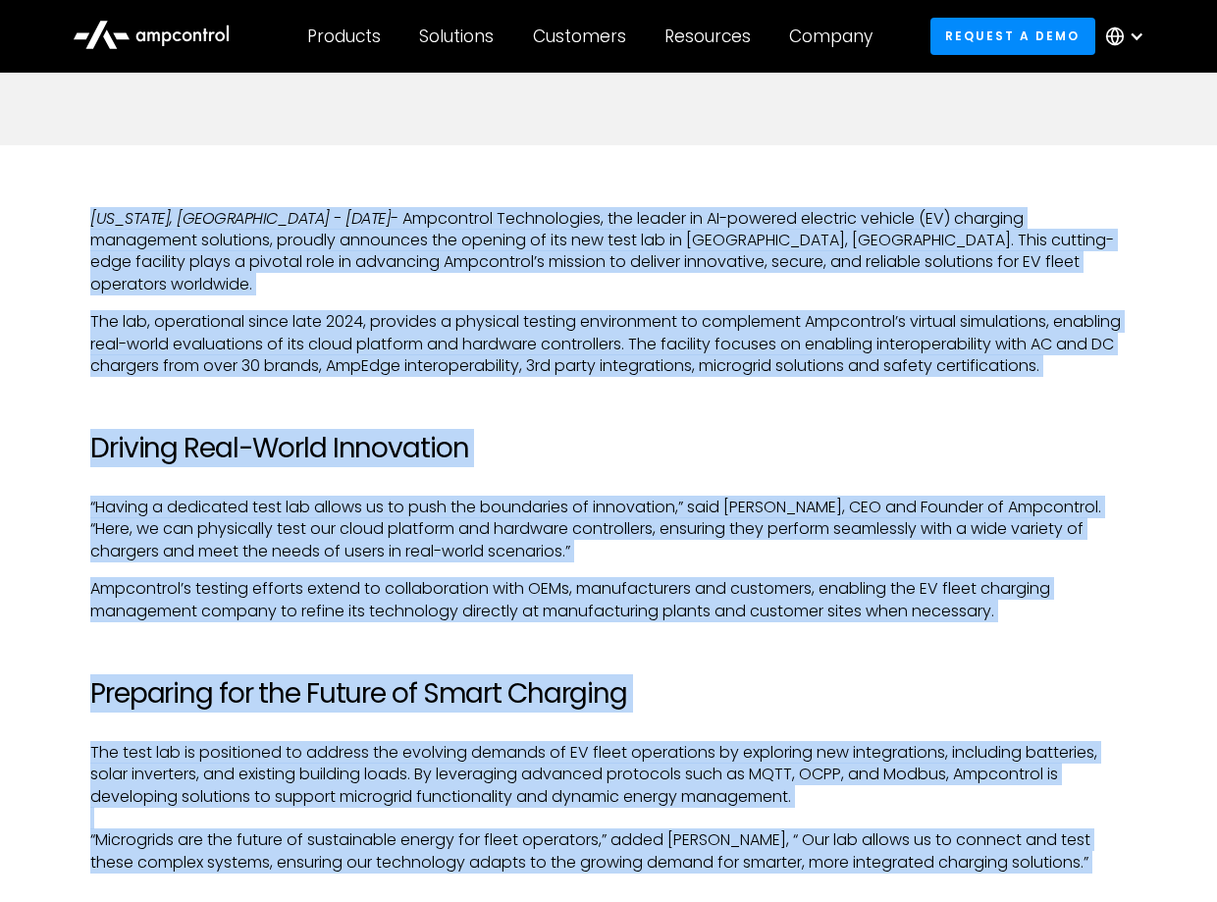
scroll to position [844, 0]
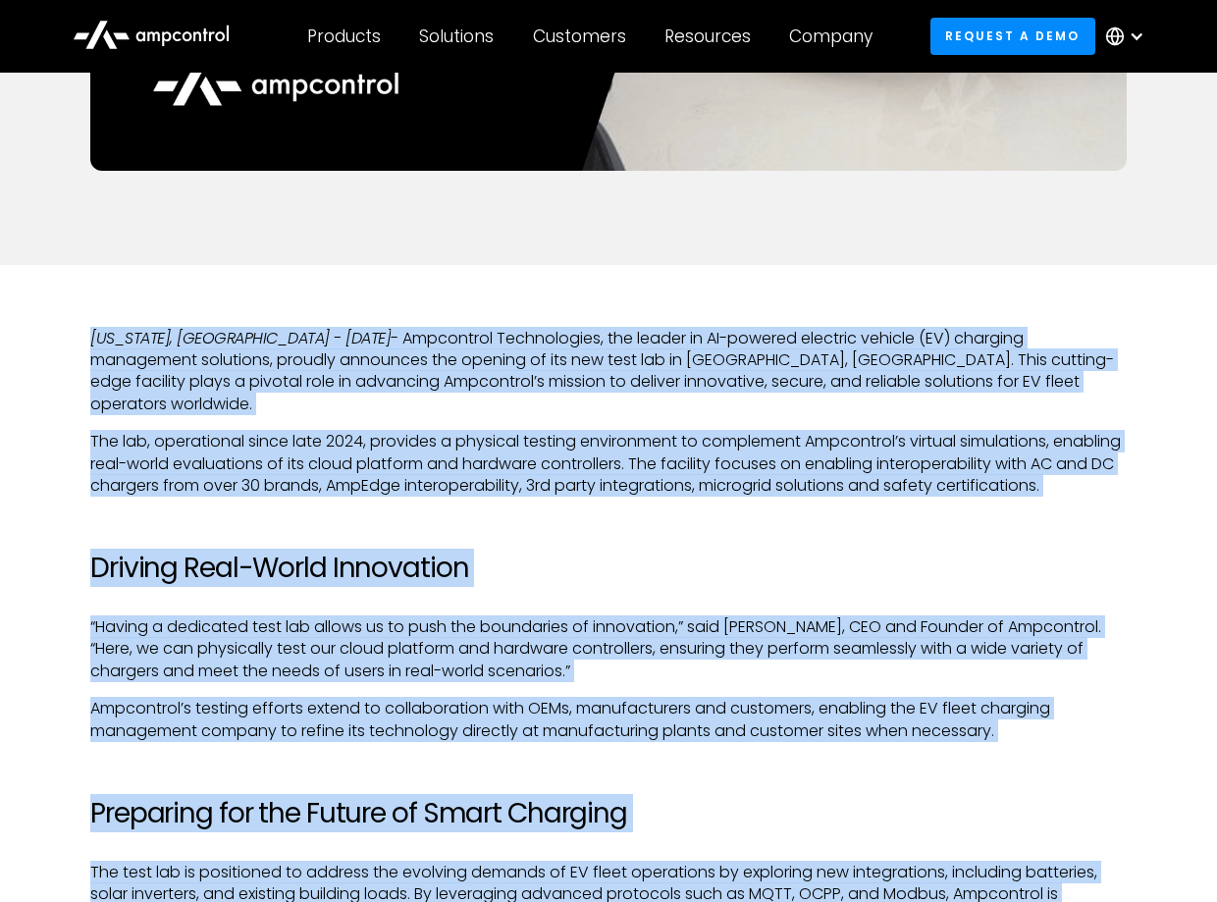
drag, startPoint x: 1001, startPoint y: 644, endPoint x: 73, endPoint y: 335, distance: 978.6
click at [73, 335] on div "New York, NY - January 29, 2025 - Ampcontrol Technologies, the leader in AI-pow…" at bounding box center [608, 767] width 1217 height 1004
drag, startPoint x: 73, startPoint y: 335, endPoint x: 291, endPoint y: 367, distance: 220.3
copy div "New York, NY - January 29, 2025 - Ampcontrol Technologies, the leader in AI-pow…"
click at [1085, 288] on div "New York, NY - January 29, 2025 - Ampcontrol Technologies, the leader in AI-pow…" at bounding box center [608, 767] width 1036 height 1004
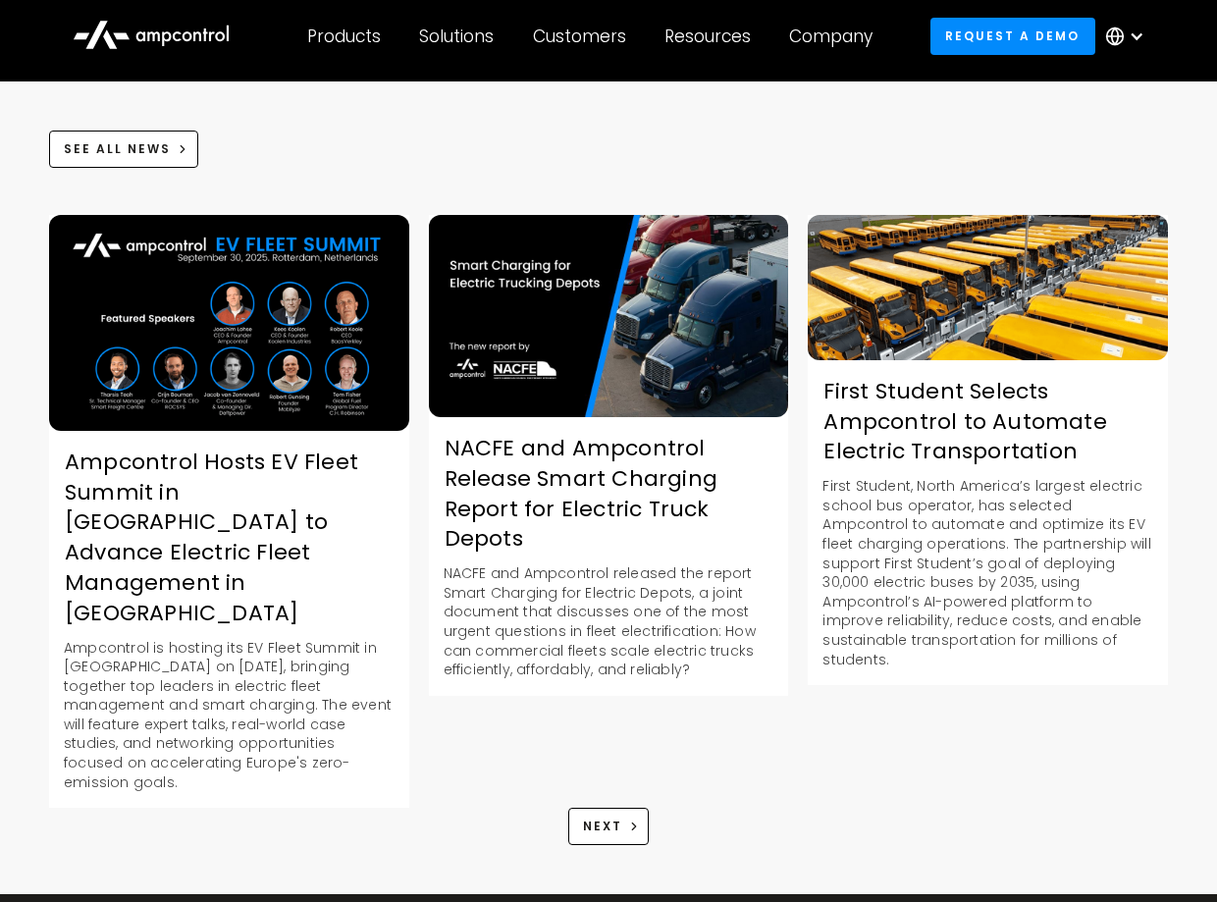
scroll to position [2414, 0]
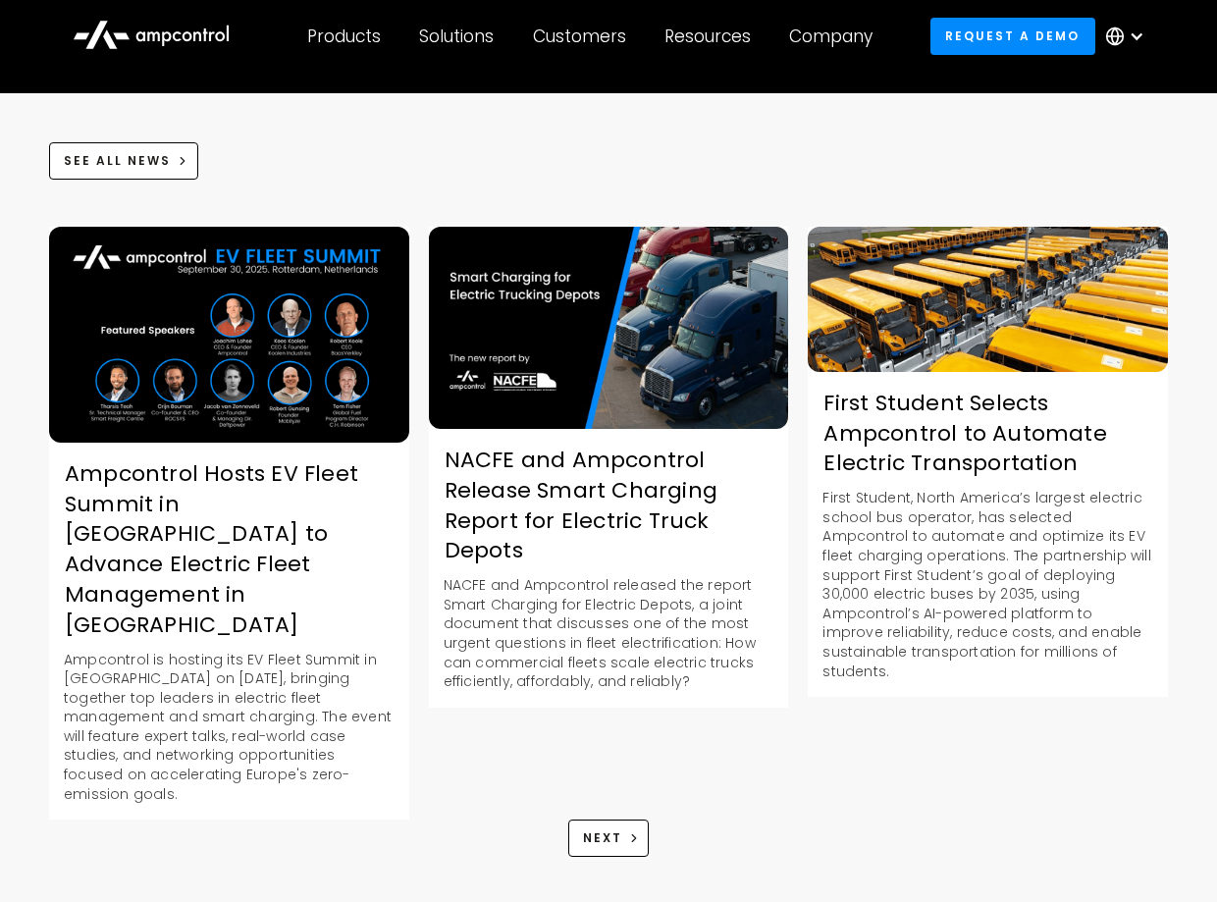
click at [615, 489] on div "NACFE and Ampcontrol Release Smart Charging Report for Electric Truck Depots" at bounding box center [609, 506] width 360 height 121
click at [994, 428] on div "First Student Selects Ampcontrol to Automate Electric Transportation" at bounding box center [988, 434] width 360 height 90
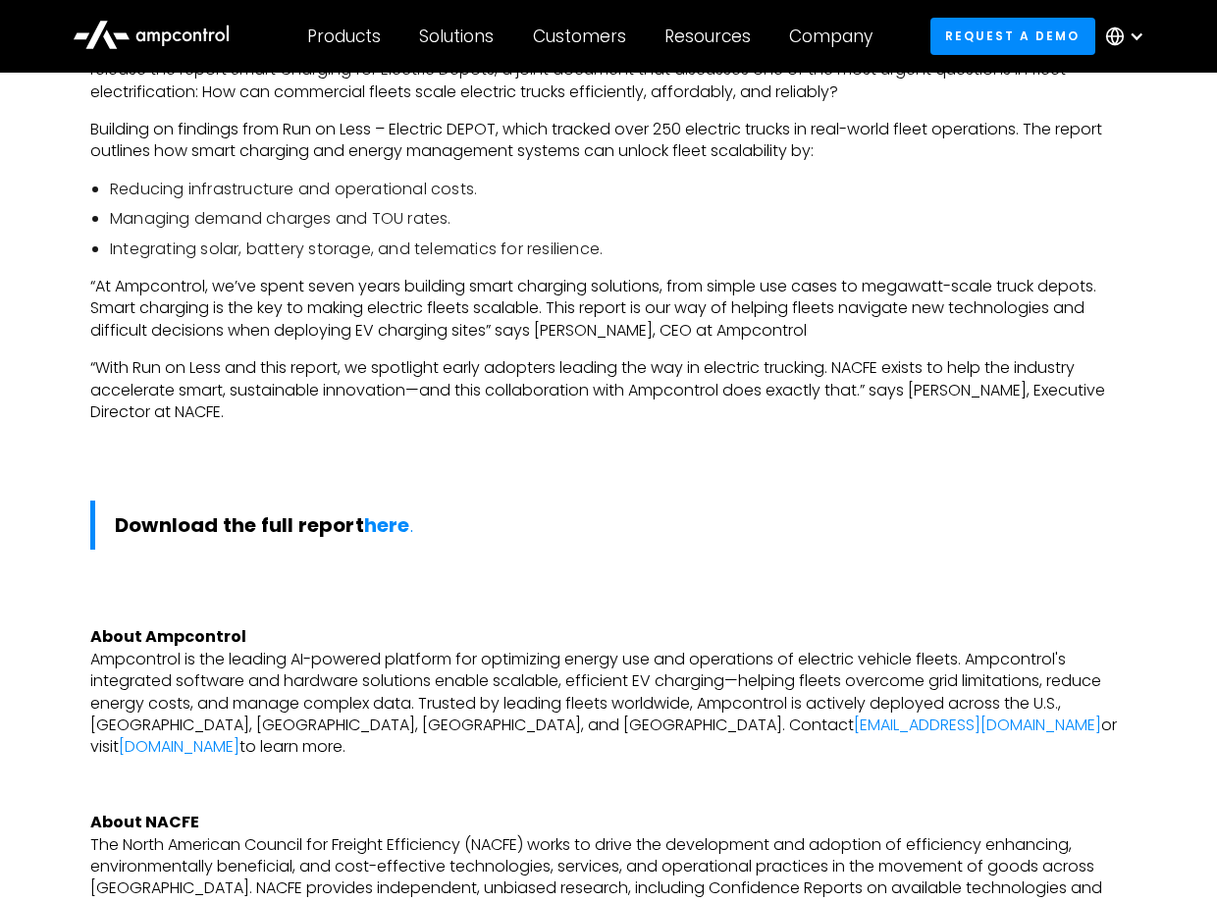
scroll to position [1080, 0]
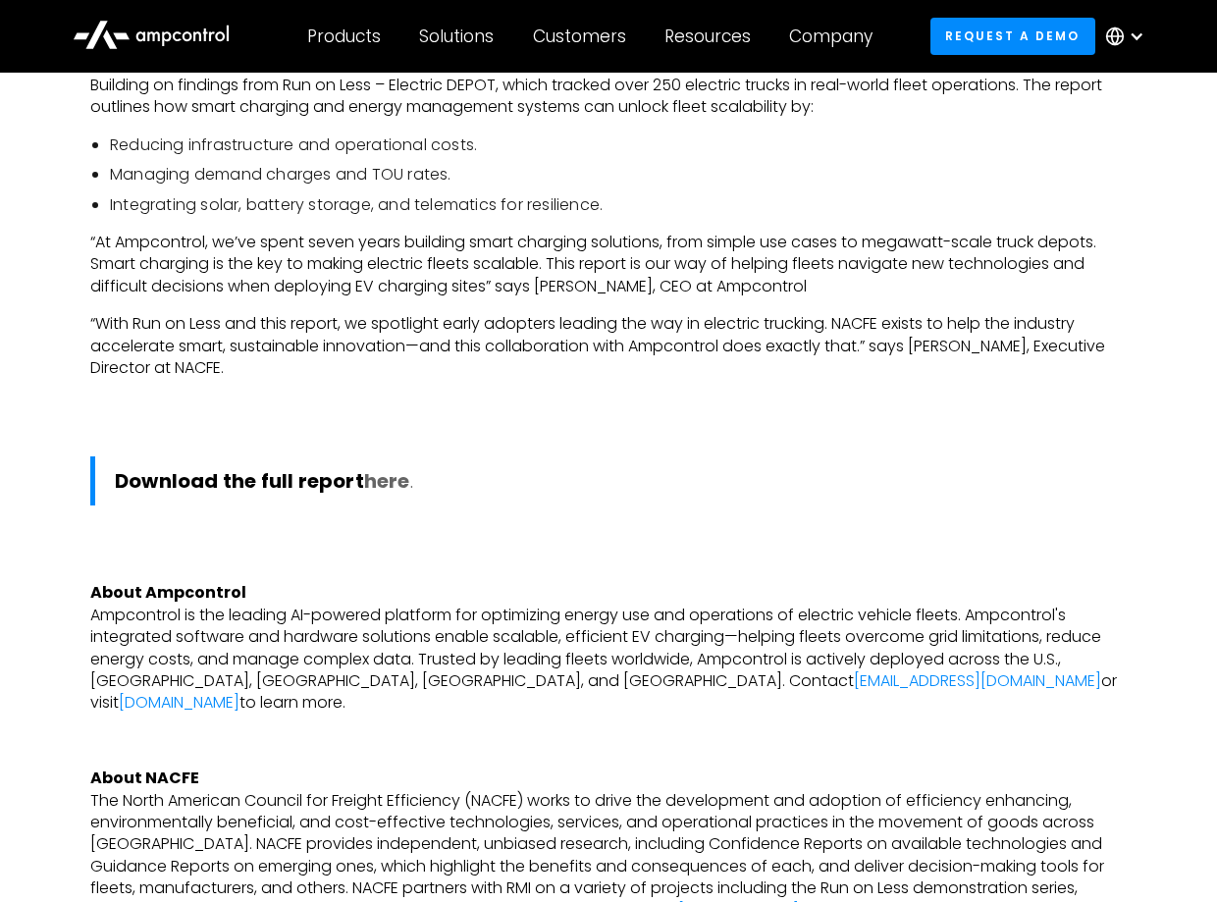
click at [397, 481] on strong "here" at bounding box center [387, 480] width 46 height 27
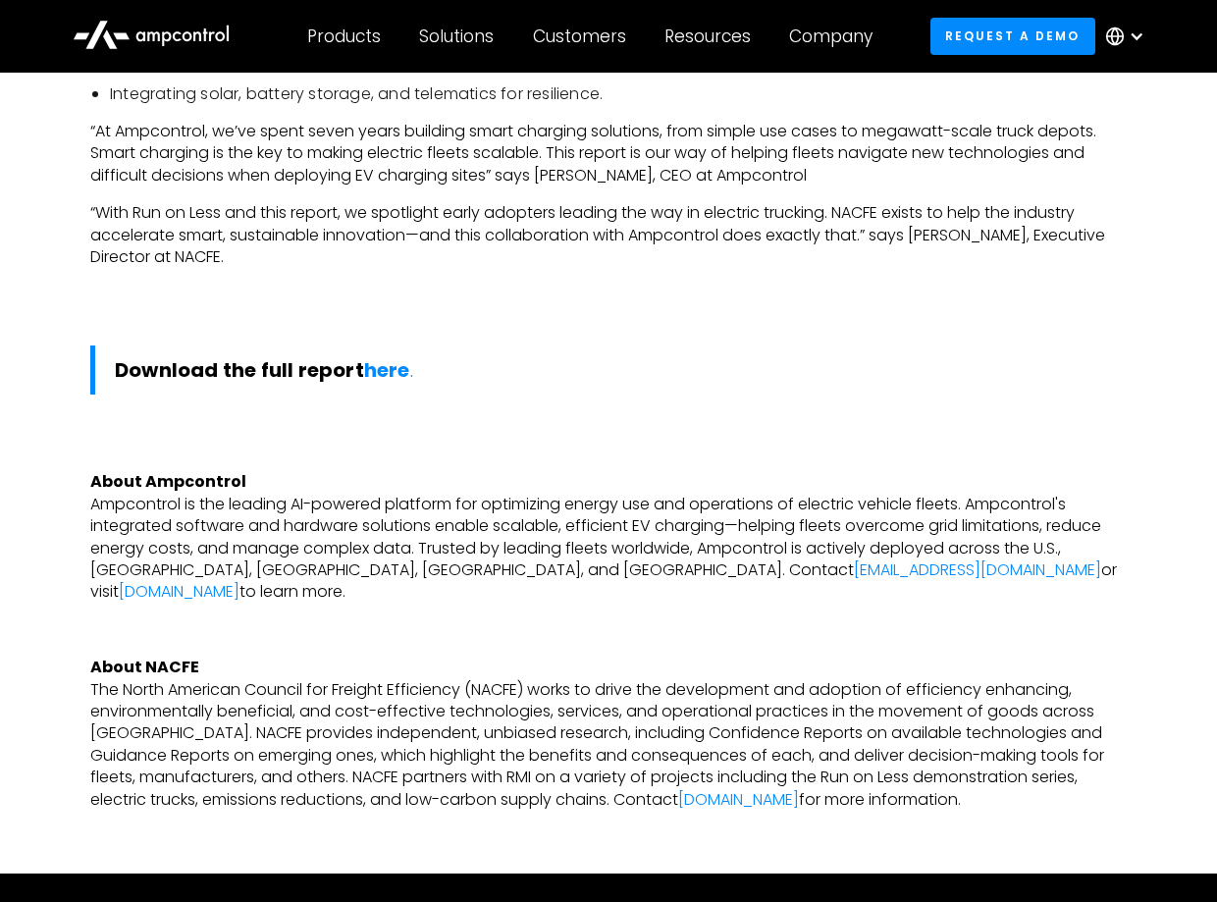
scroll to position [883, 0]
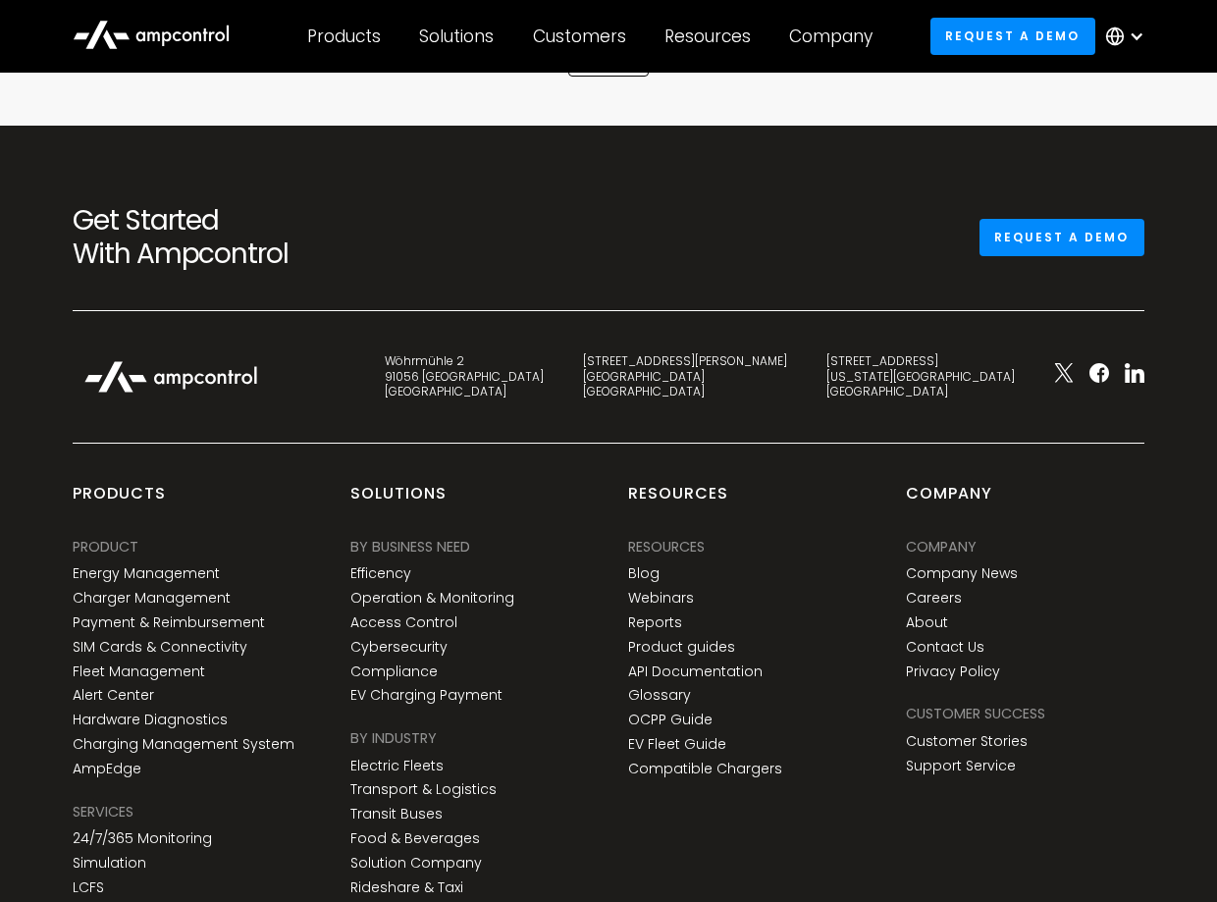
scroll to position [3097, 0]
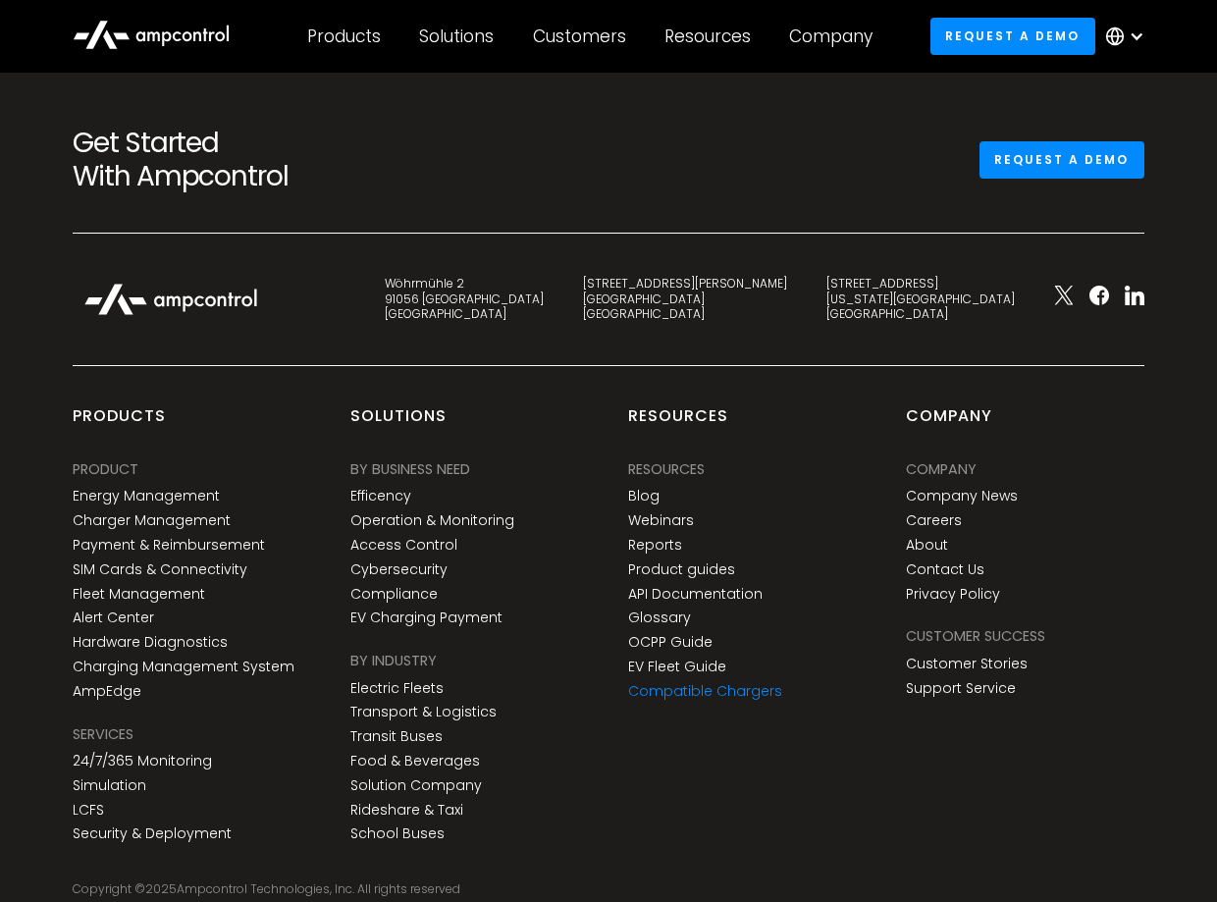
click at [704, 683] on link "Compatible Chargers" at bounding box center [705, 691] width 154 height 17
click at [960, 680] on link "Support Service" at bounding box center [961, 688] width 110 height 17
